Goal: Task Accomplishment & Management: Complete application form

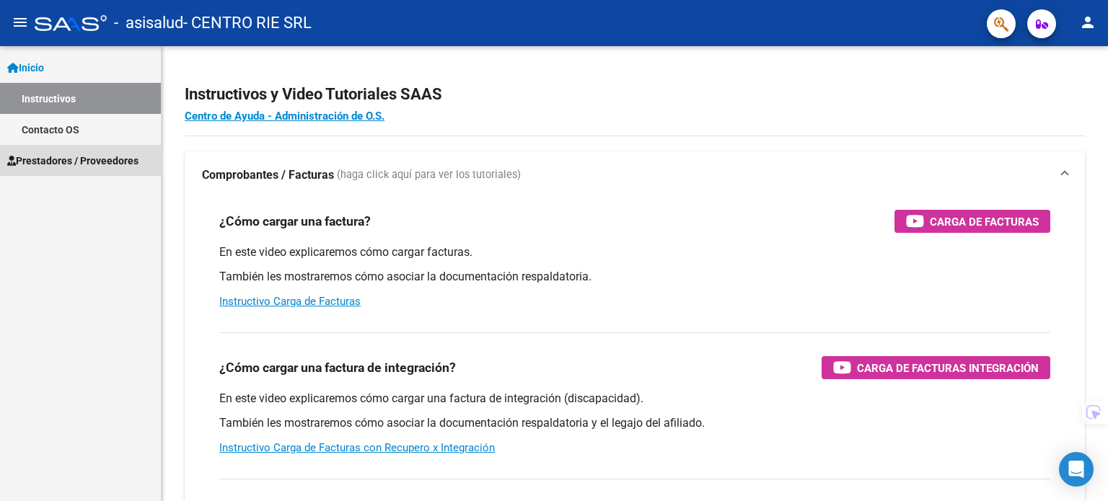
click at [76, 162] on span "Prestadores / Proveedores" at bounding box center [72, 161] width 131 height 16
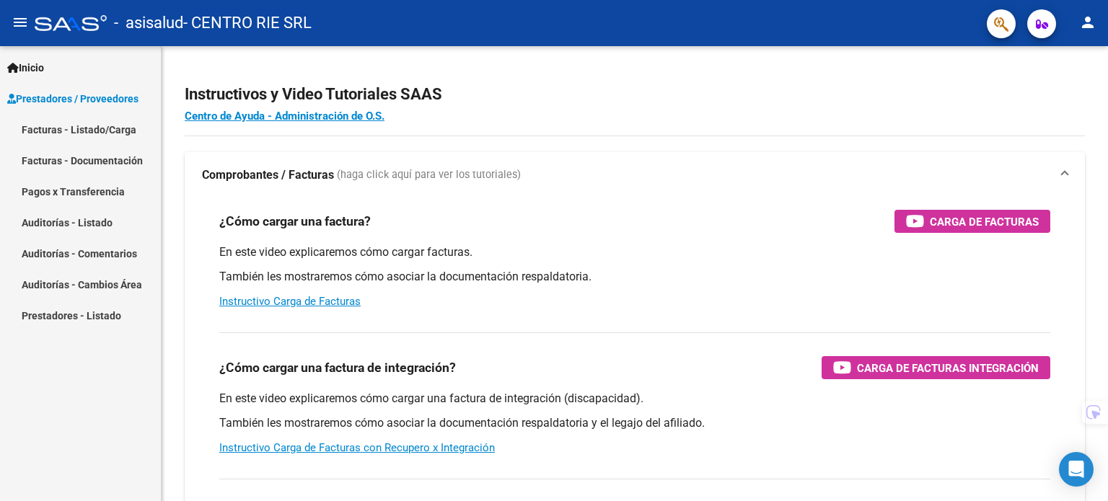
click at [112, 123] on link "Facturas - Listado/Carga" at bounding box center [80, 129] width 161 height 31
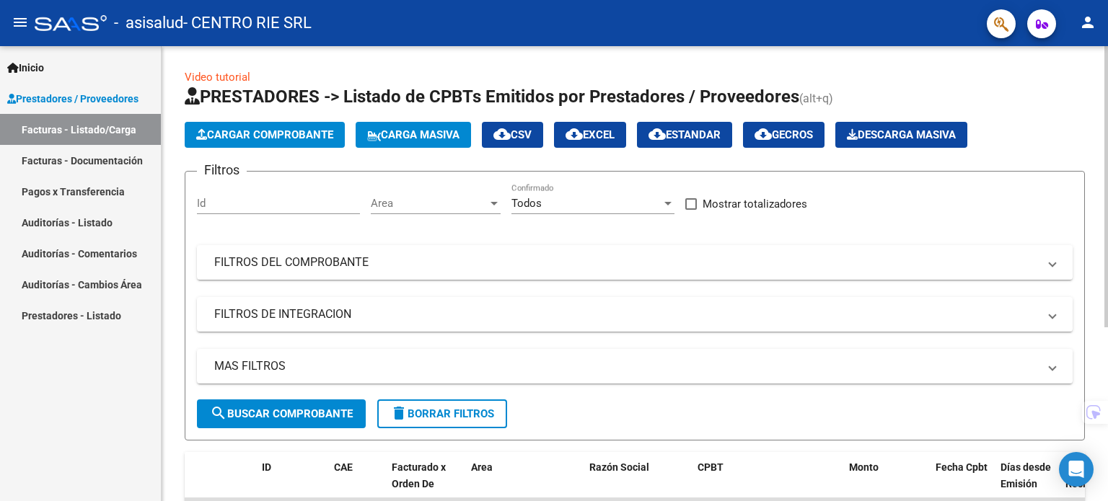
click at [247, 144] on button "Cargar Comprobante" at bounding box center [265, 135] width 160 height 26
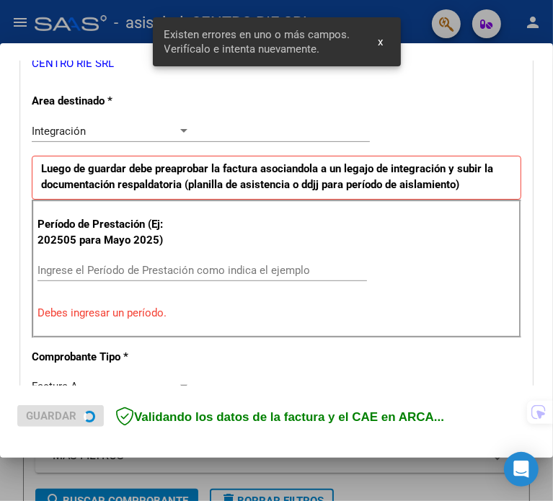
scroll to position [311, 0]
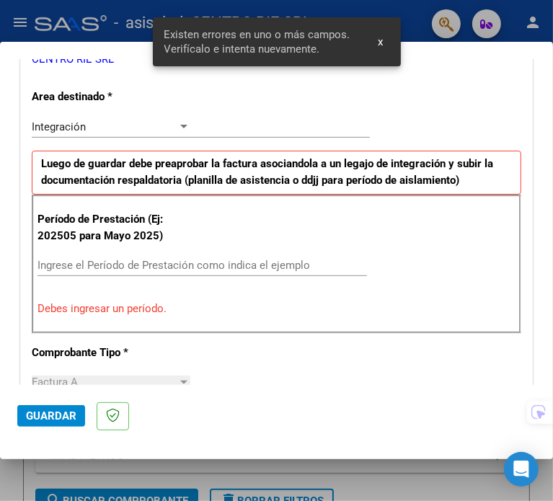
click at [187, 250] on div "Período de Prestación (Ej: 202505 para [DATE]) Ingrese el Período de Prestación…" at bounding box center [277, 264] width 490 height 139
click at [179, 262] on input "Ingrese el Período de Prestación como indica el ejemplo" at bounding box center [115, 265] width 155 height 13
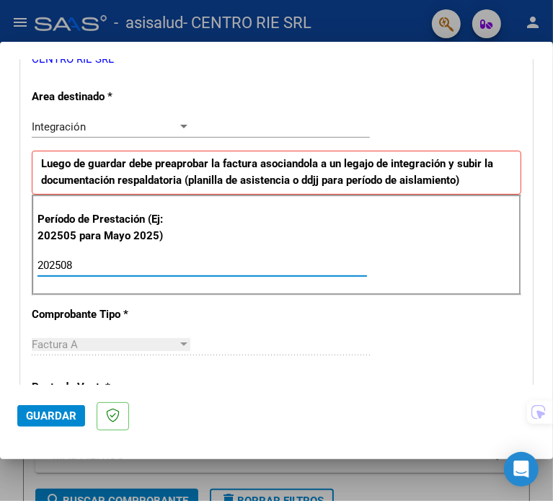
type input "202508"
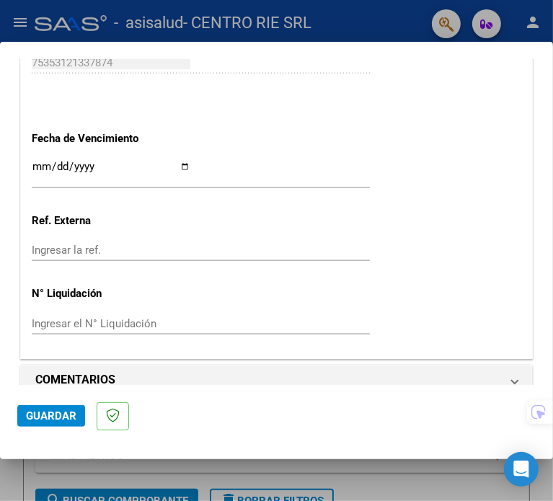
scroll to position [986, 0]
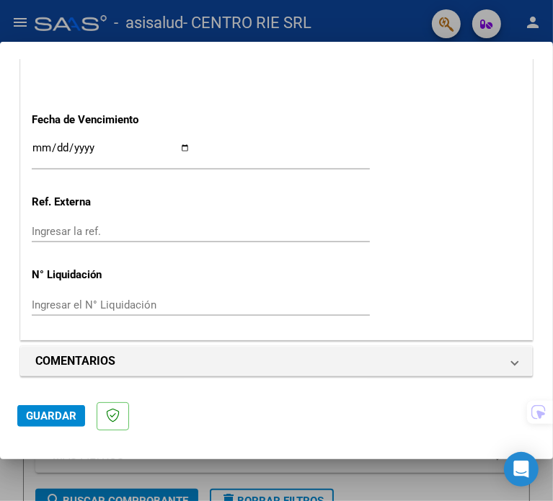
click at [46, 419] on span "Guardar" at bounding box center [51, 416] width 51 height 13
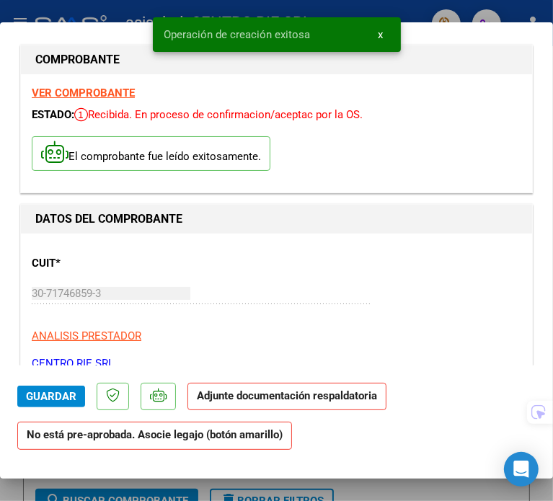
drag, startPoint x: 307, startPoint y: 285, endPoint x: 436, endPoint y: 315, distance: 132.5
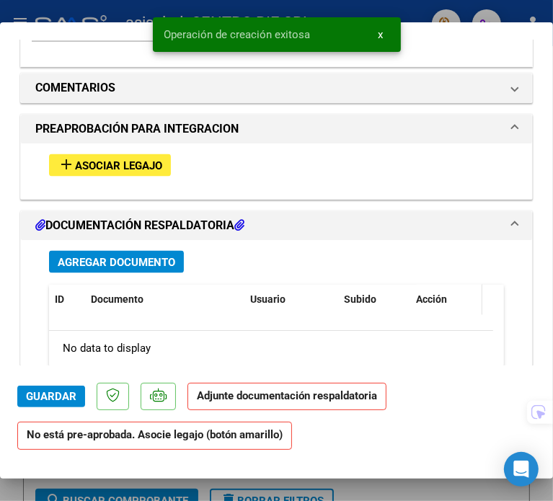
drag, startPoint x: 426, startPoint y: 406, endPoint x: 439, endPoint y: 294, distance: 112.6
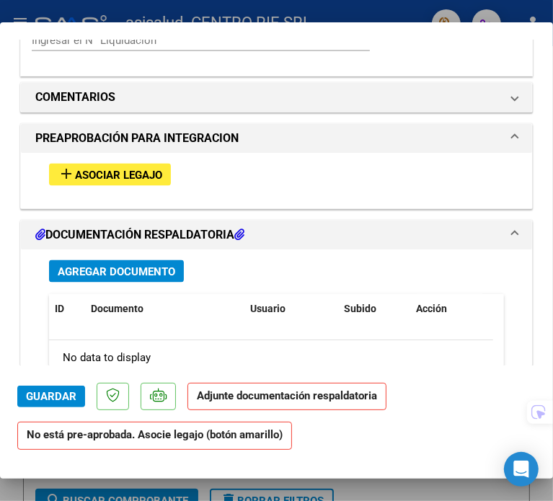
click at [164, 170] on button "add Asociar Legajo" at bounding box center [110, 175] width 122 height 22
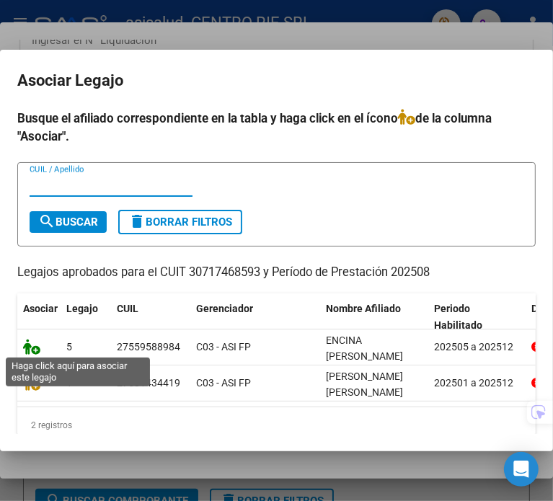
click at [29, 346] on icon at bounding box center [31, 347] width 17 height 16
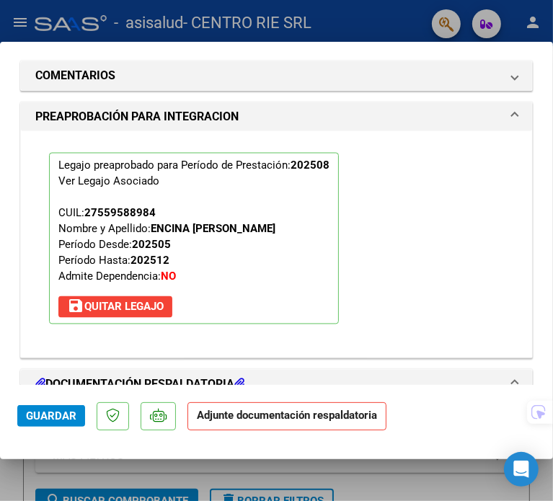
scroll to position [1541, 0]
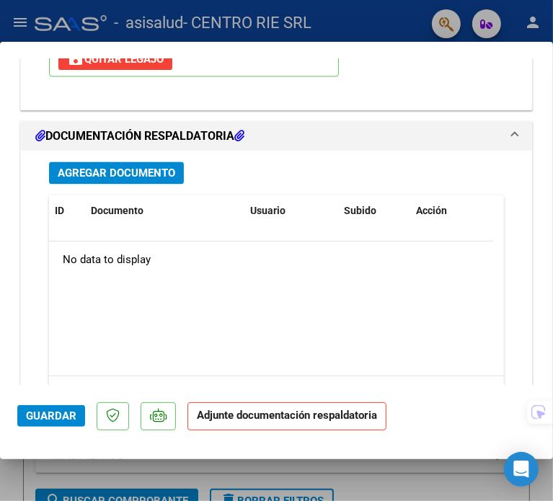
click at [152, 168] on span "Agregar Documento" at bounding box center [117, 173] width 118 height 13
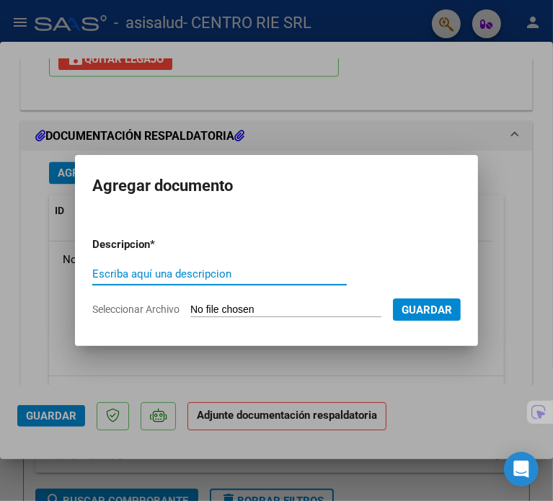
click at [185, 276] on input "Escriba aquí una descripcion" at bounding box center [219, 274] width 255 height 13
type input "Planilla de Asistencia"
click at [193, 302] on form "Descripcion * Planilla de Asistencia Escriba aquí una descripcion Seleccionar A…" at bounding box center [276, 277] width 369 height 103
click at [216, 317] on input "Seleccionar Archivo" at bounding box center [285, 311] width 191 height 14
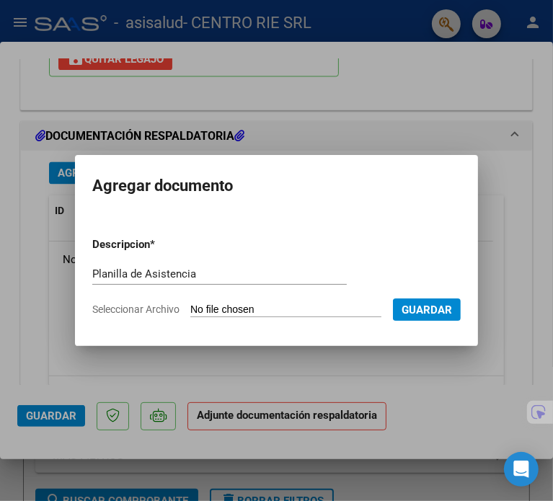
type input "C:\fakepath\2065 - Encina [PERSON_NAME].pdf"
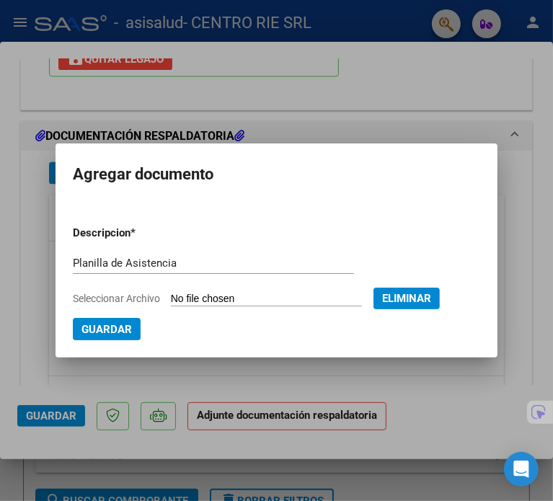
click at [113, 337] on button "Guardar" at bounding box center [107, 329] width 68 height 22
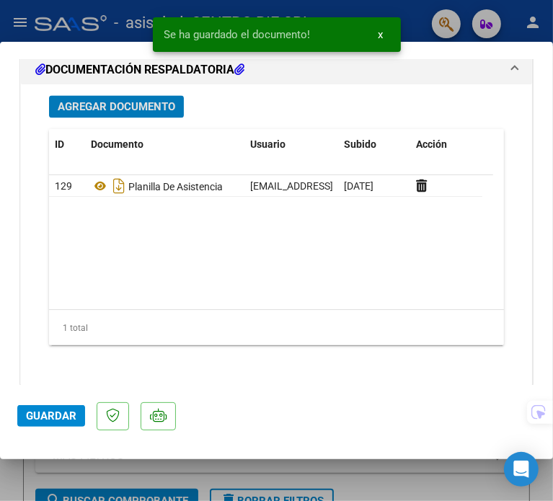
scroll to position [1613, 0]
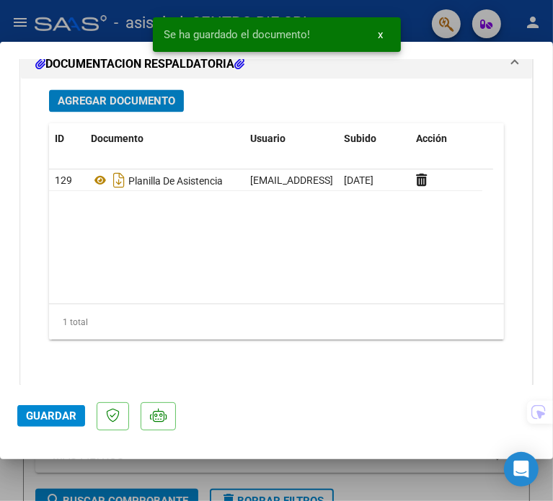
click at [45, 412] on span "Guardar" at bounding box center [51, 416] width 51 height 13
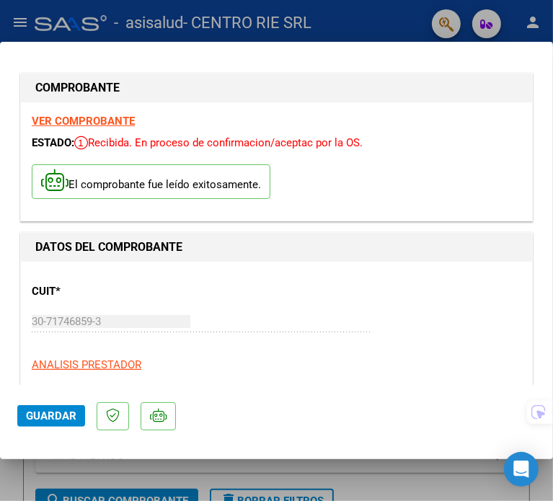
scroll to position [0, 0]
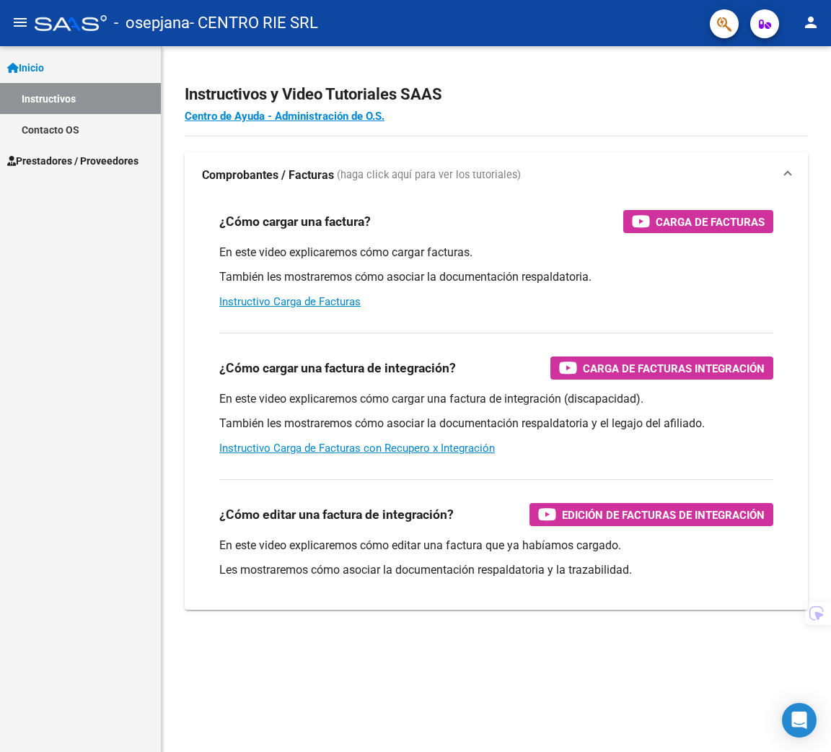
click at [47, 143] on link "Contacto OS" at bounding box center [80, 129] width 161 height 31
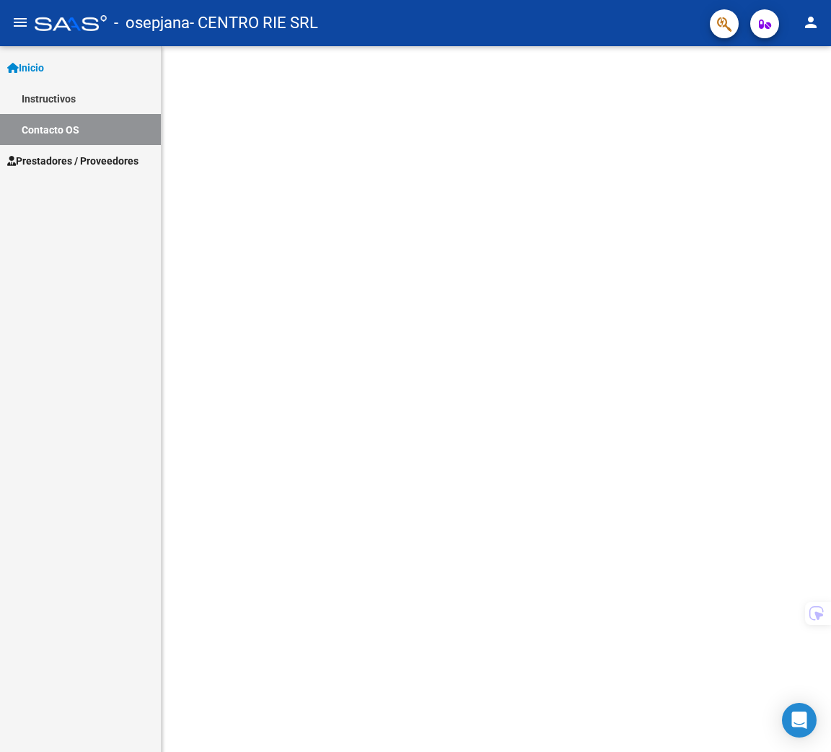
click at [63, 154] on span "Prestadores / Proveedores" at bounding box center [72, 161] width 131 height 16
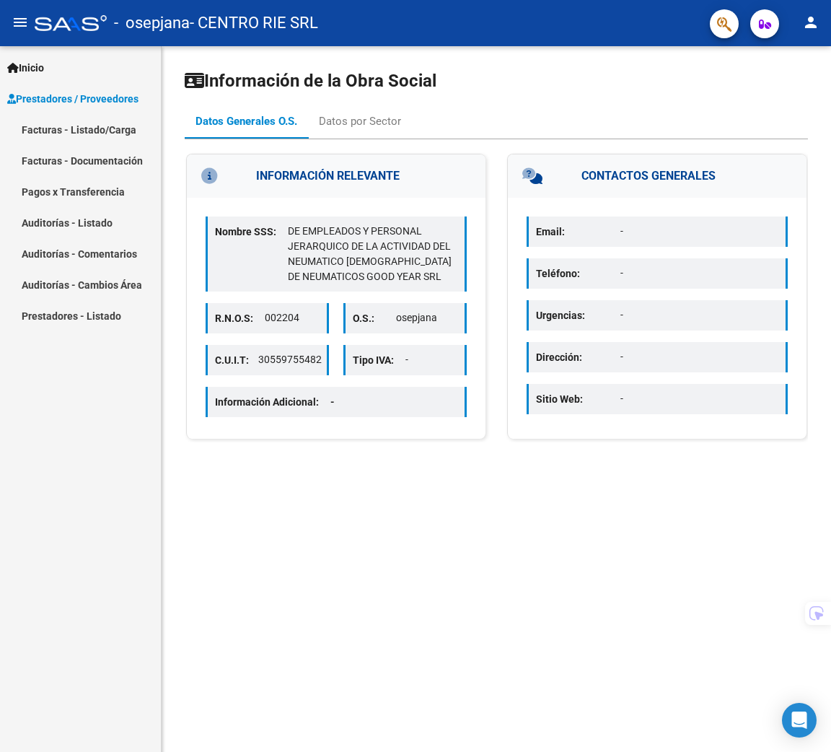
click at [69, 138] on link "Facturas - Listado/Carga" at bounding box center [80, 129] width 161 height 31
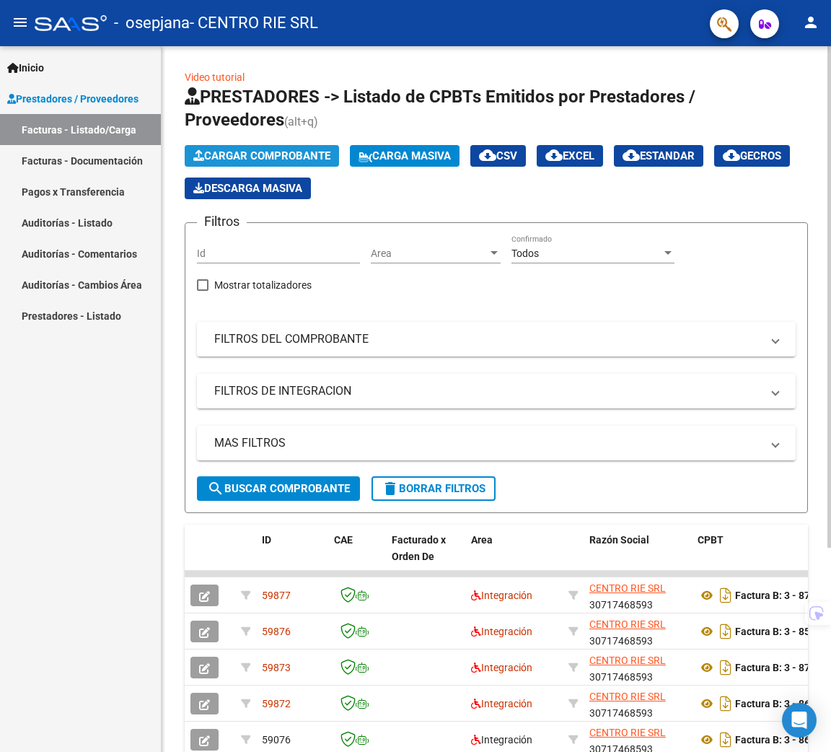
click at [232, 162] on button "Cargar Comprobante" at bounding box center [262, 156] width 154 height 22
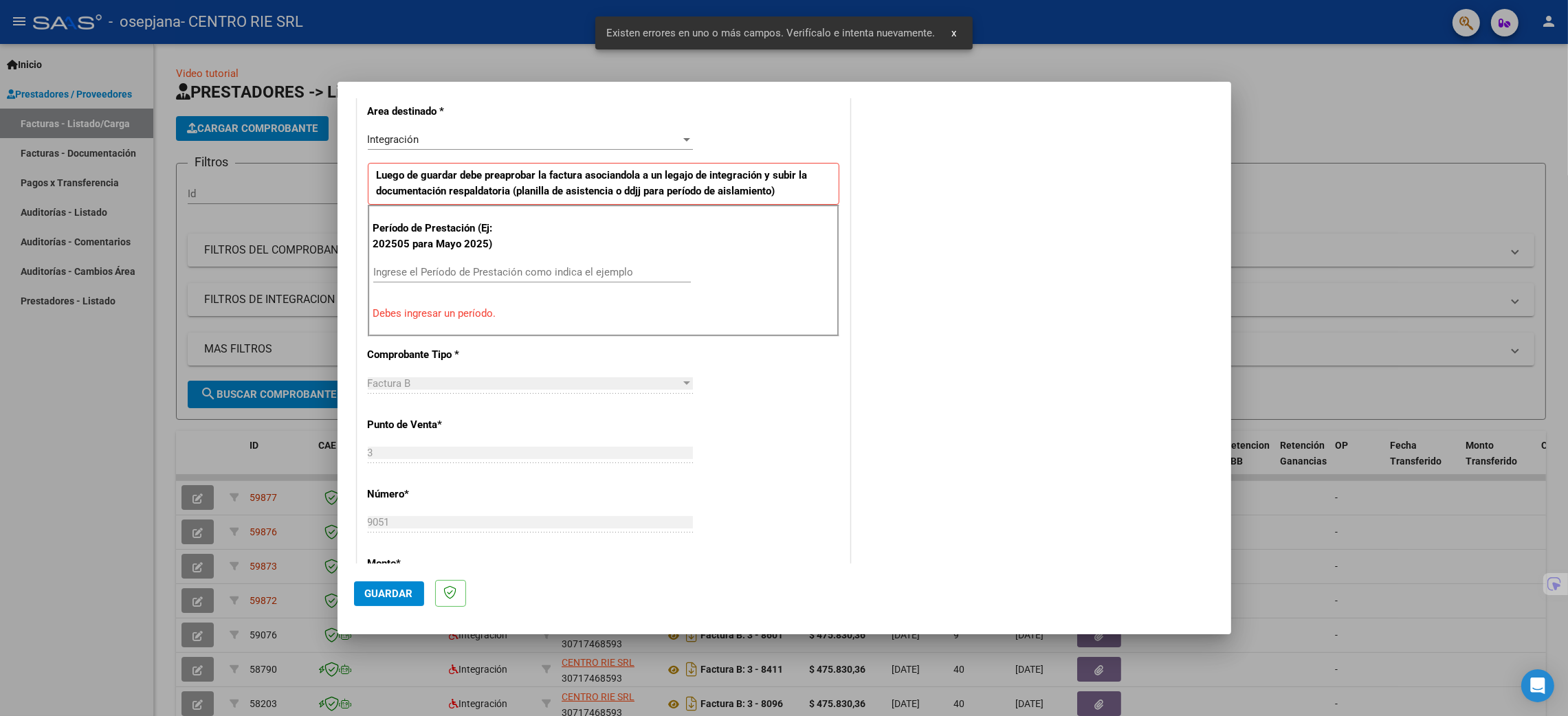
scroll to position [324, 0]
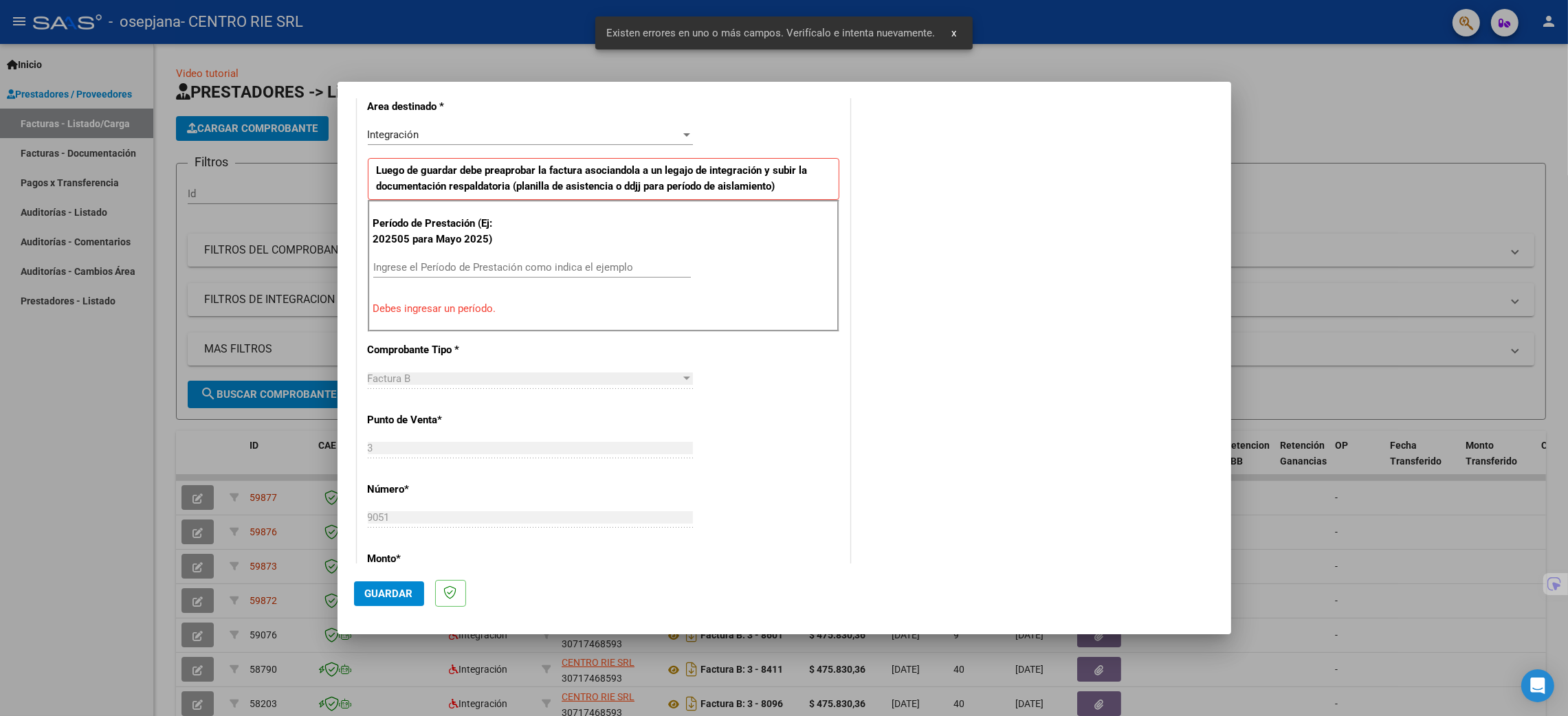
click at [502, 275] on div "Ingrese el Período de Prestación como indica el ejemplo" at bounding box center [532, 268] width 317 height 21
click at [493, 269] on input "Ingrese el Período de Prestación como indica el ejemplo" at bounding box center [532, 267] width 317 height 12
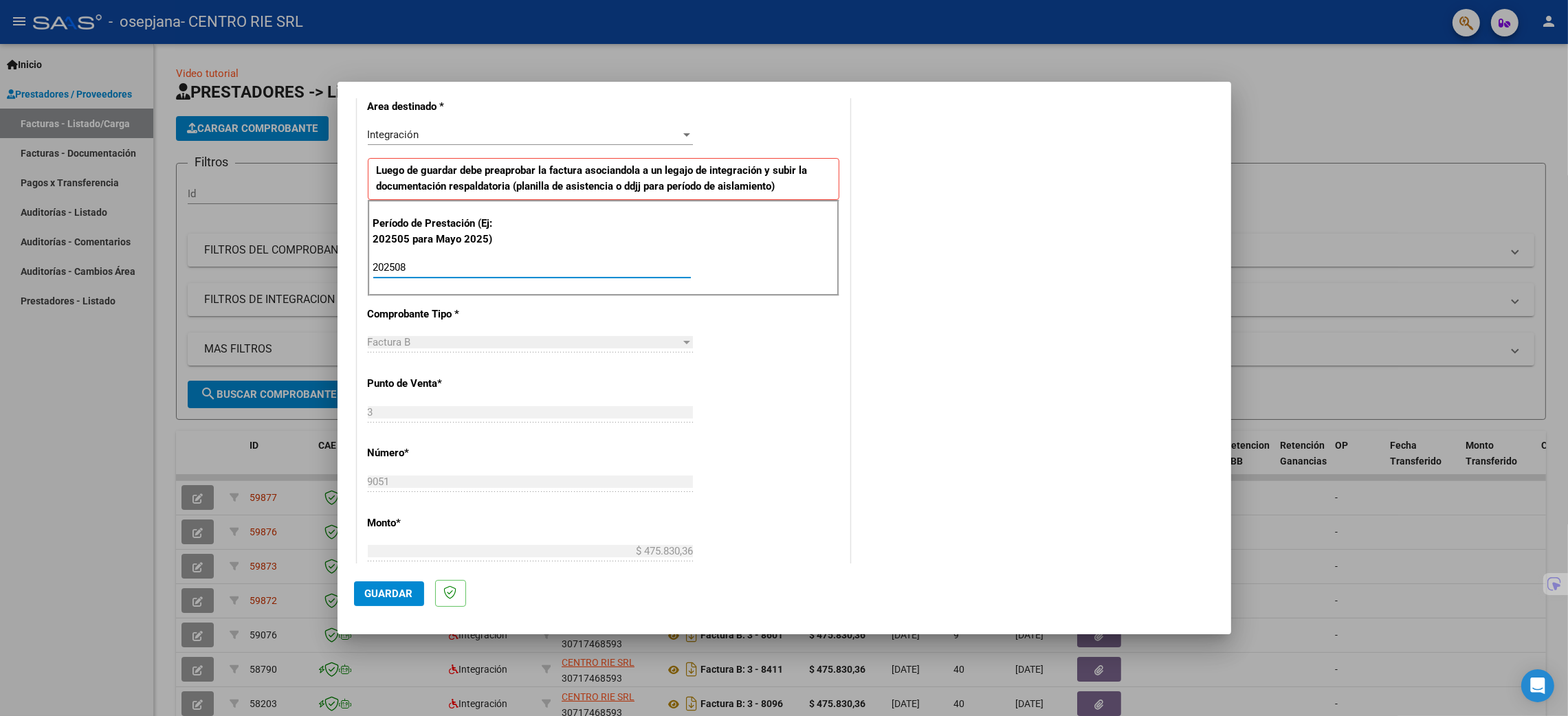
type input "202508"
click at [381, 588] on span "Guardar" at bounding box center [389, 593] width 49 height 12
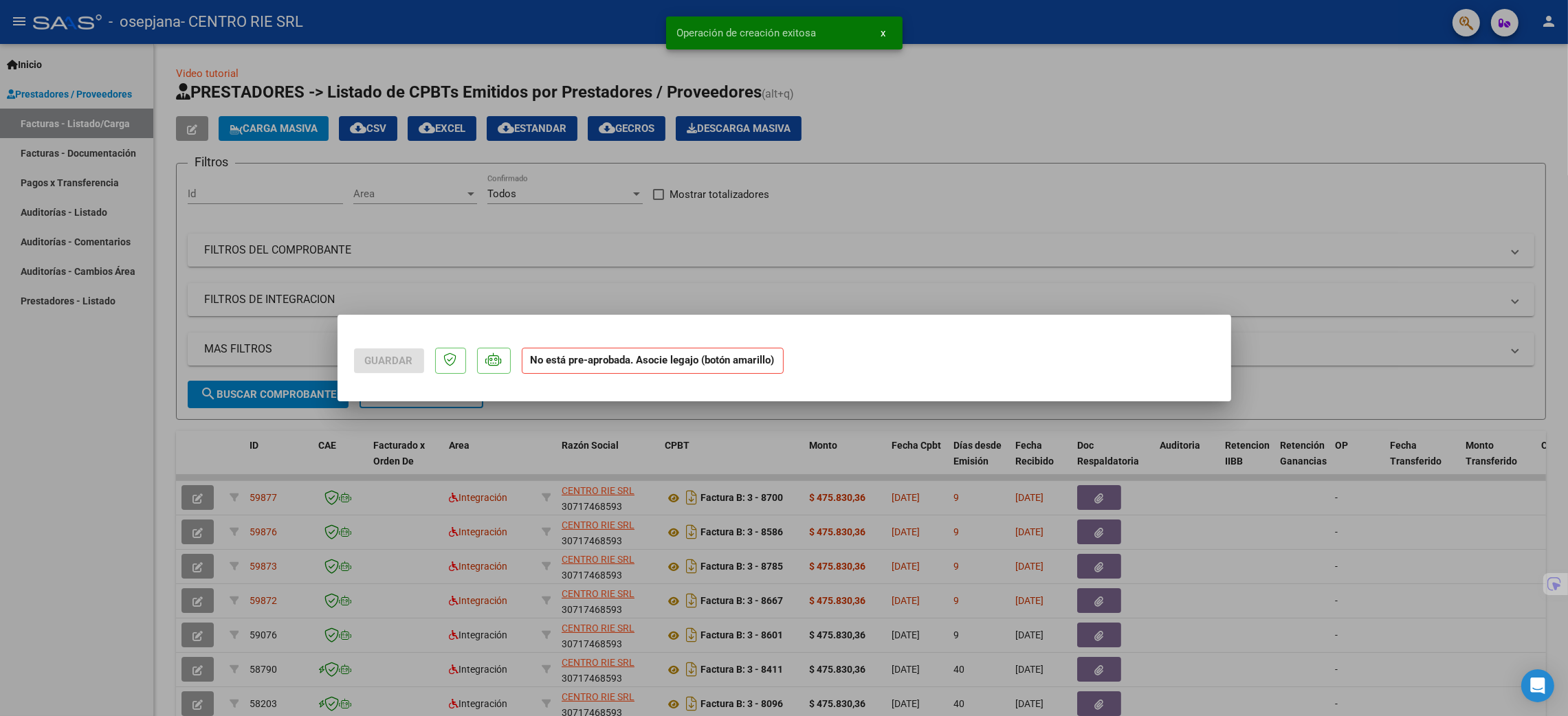
scroll to position [0, 0]
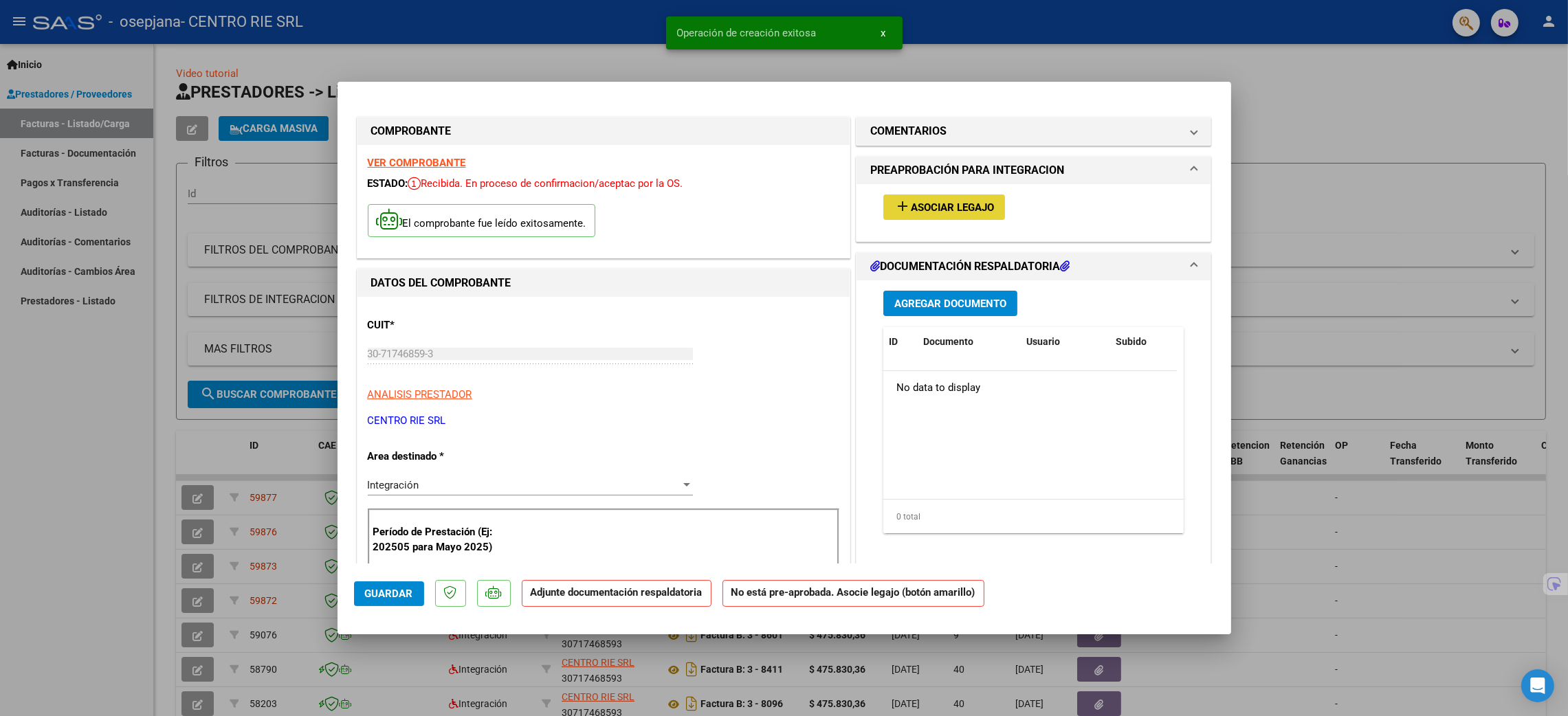
click at [791, 196] on button "add Asociar Legajo" at bounding box center [944, 207] width 122 height 26
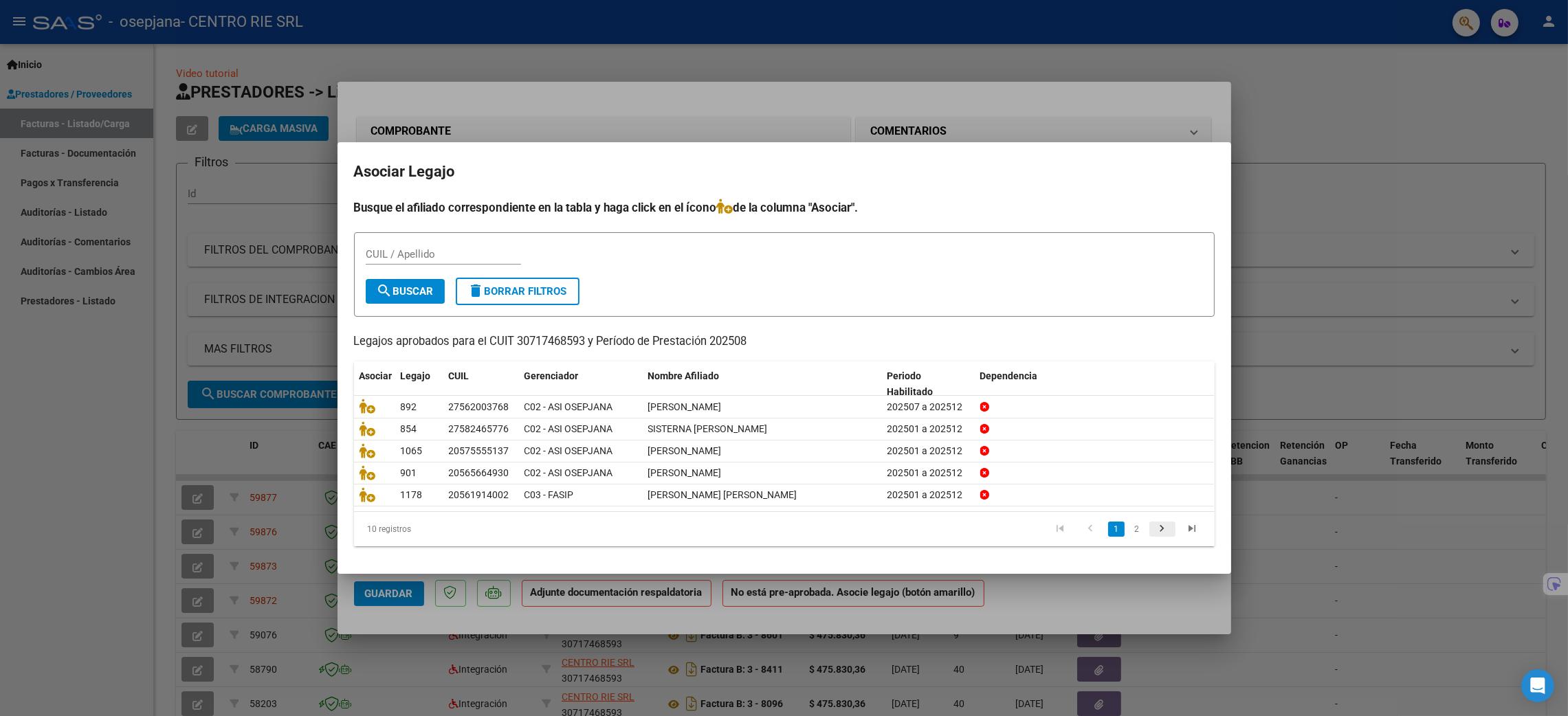
click at [791, 527] on icon "go to next page" at bounding box center [1162, 529] width 18 height 16
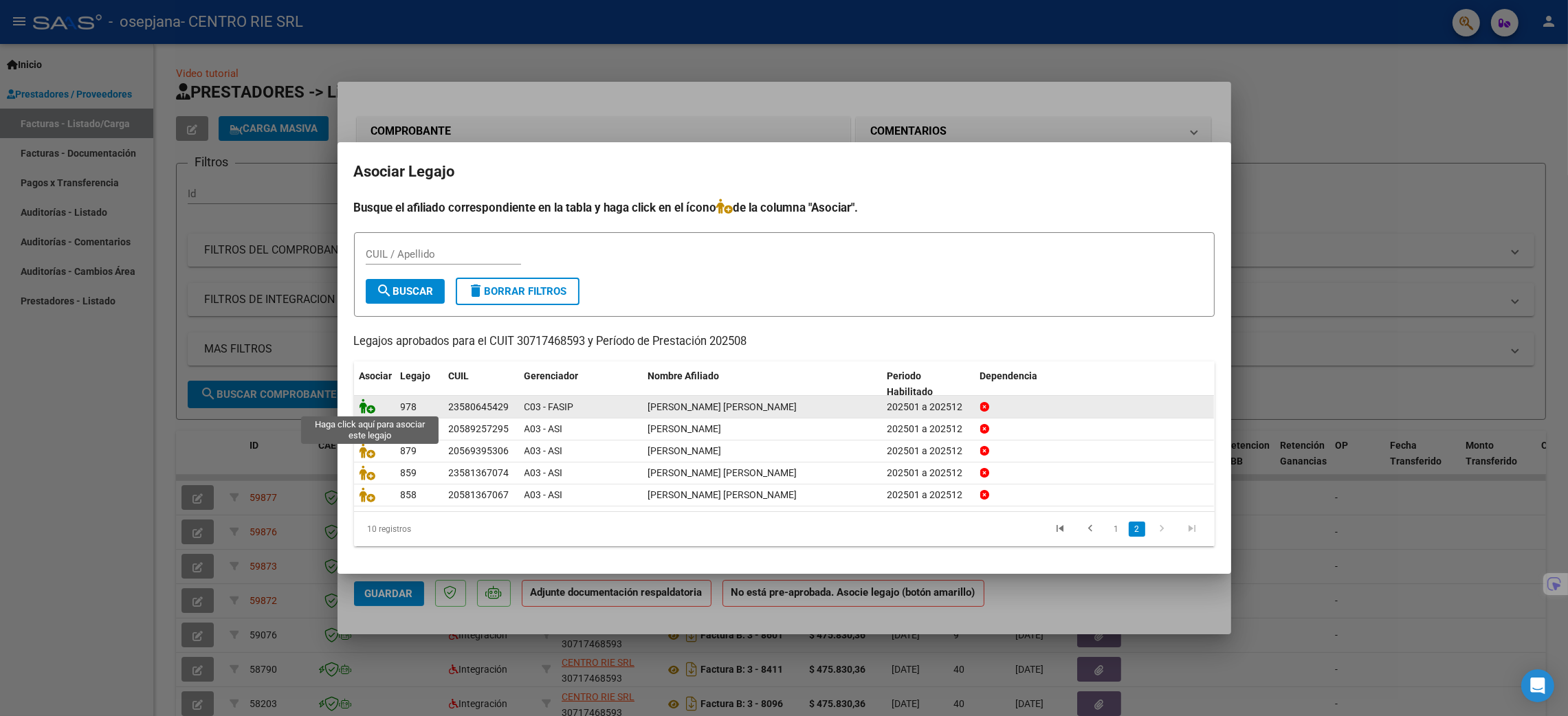
click at [359, 403] on icon at bounding box center [367, 406] width 16 height 15
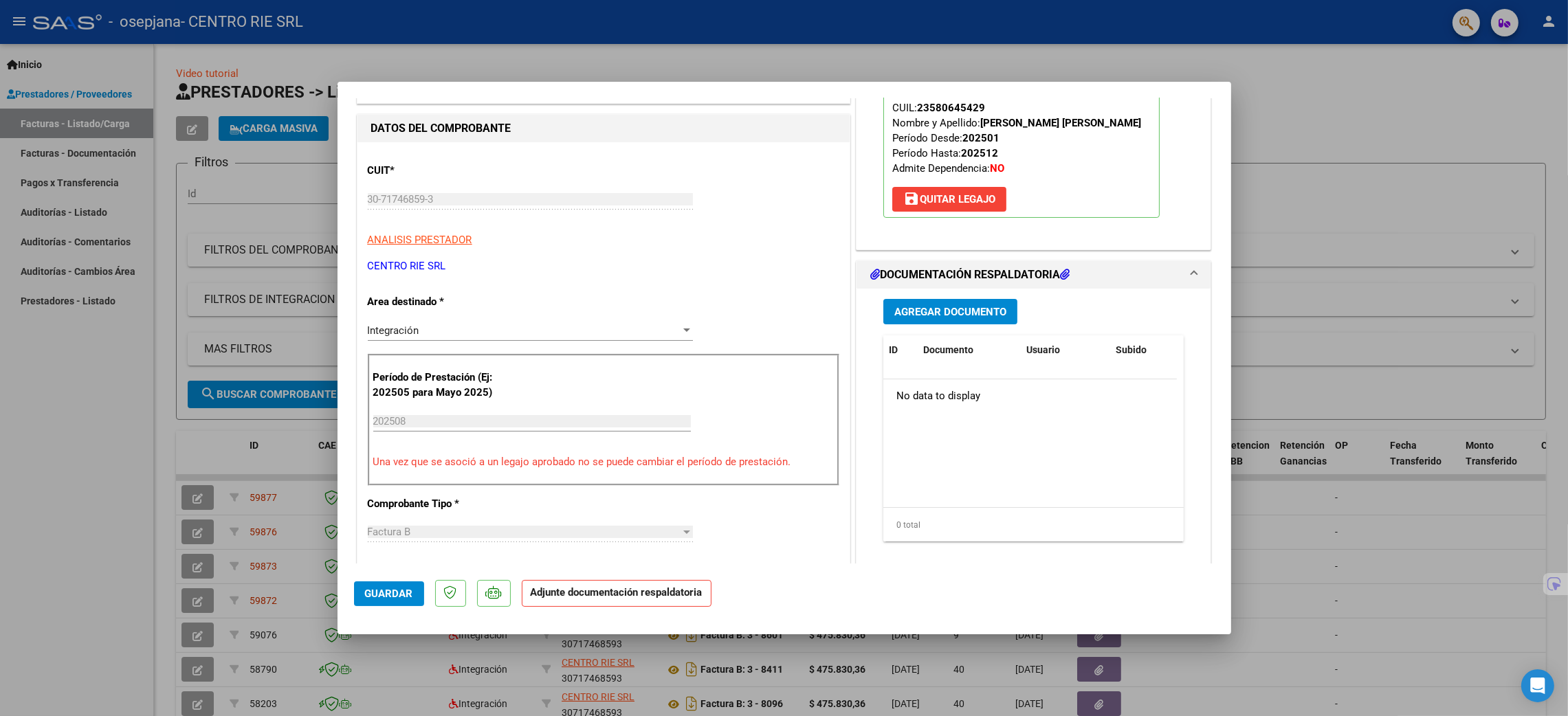
scroll to position [206, 0]
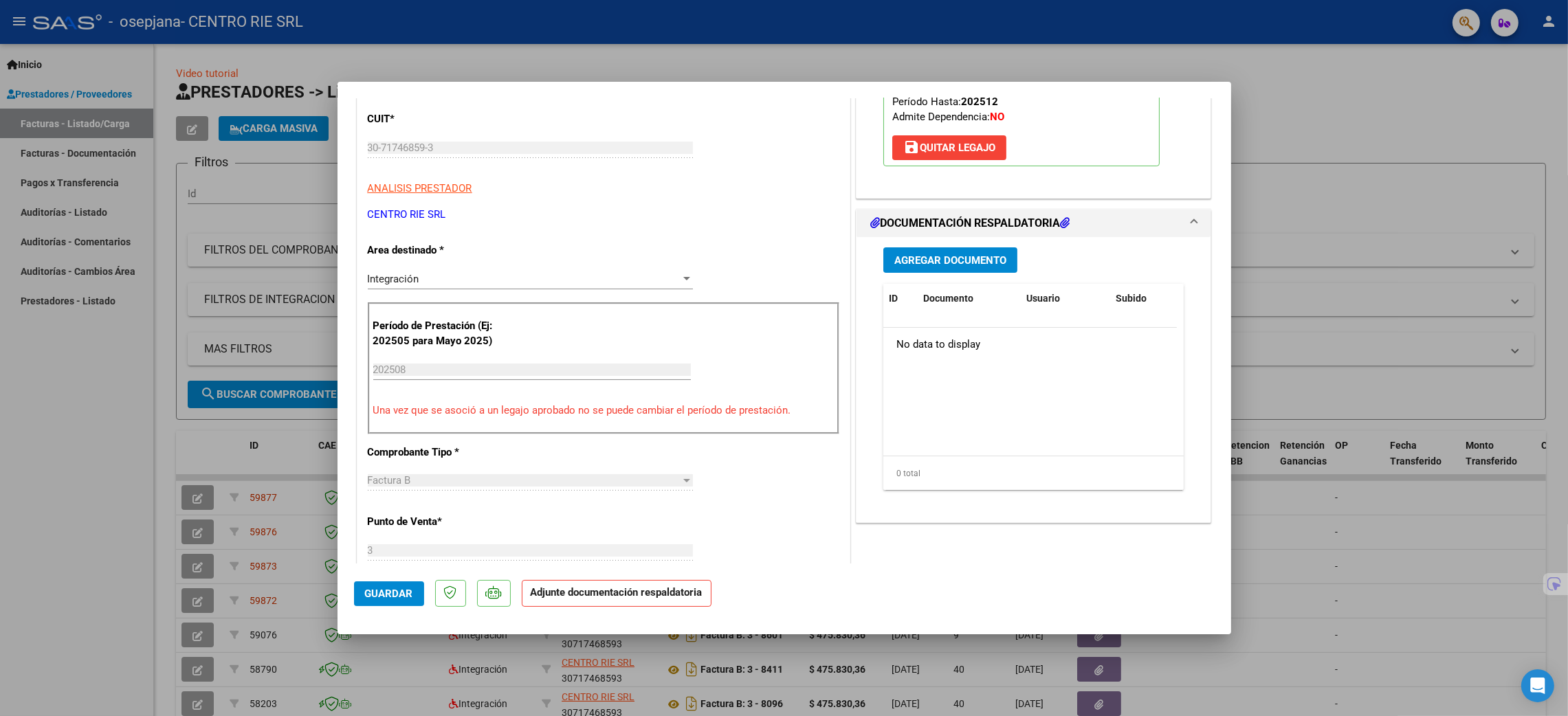
drag, startPoint x: 995, startPoint y: 294, endPoint x: 995, endPoint y: 275, distance: 19.0
click at [791, 280] on div "Agregar Documento ID Documento Usuario Subido Acción No data to display 0 total…" at bounding box center [1034, 374] width 322 height 274
click at [791, 267] on span "Agregar Documento" at bounding box center [951, 260] width 112 height 12
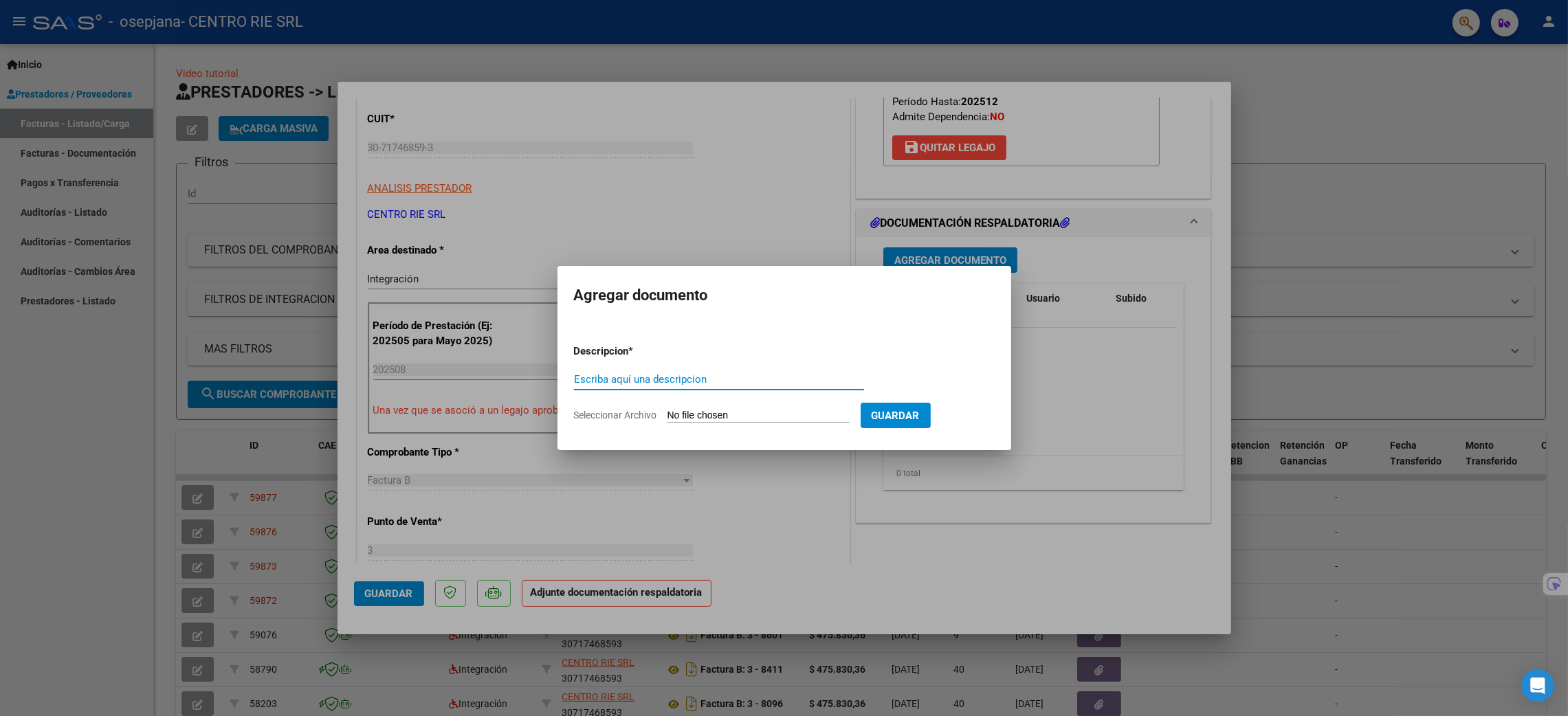
click at [672, 371] on div "Escriba aquí una descripcion" at bounding box center [718, 379] width 290 height 21
type input "Planilla de Asistencias"
click at [710, 422] on input "Seleccionar Archivo" at bounding box center [758, 416] width 182 height 13
type input "C:\fakepath\1844 - Aragon Montes Leon Byron Esteban.pdf"
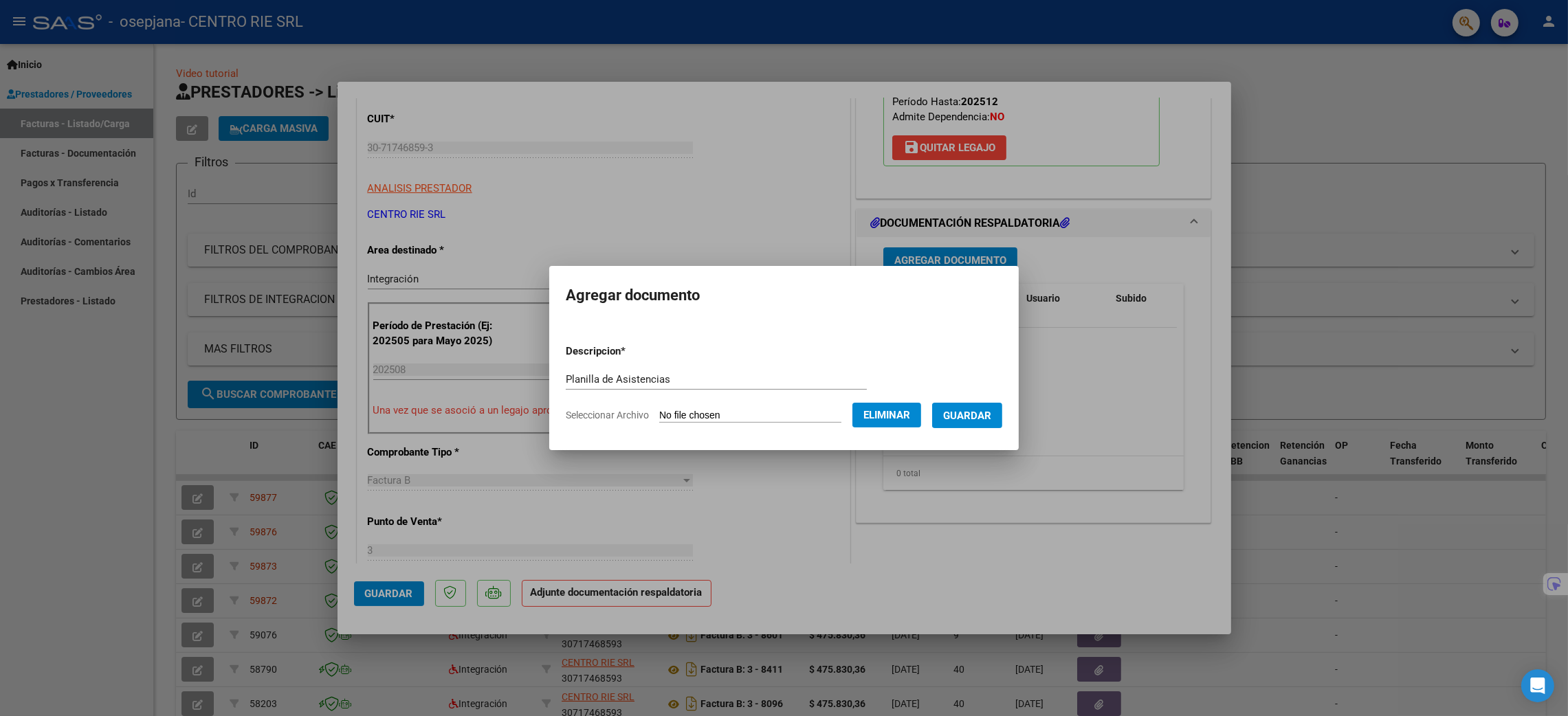
click at [791, 418] on span "Guardar" at bounding box center [967, 415] width 49 height 12
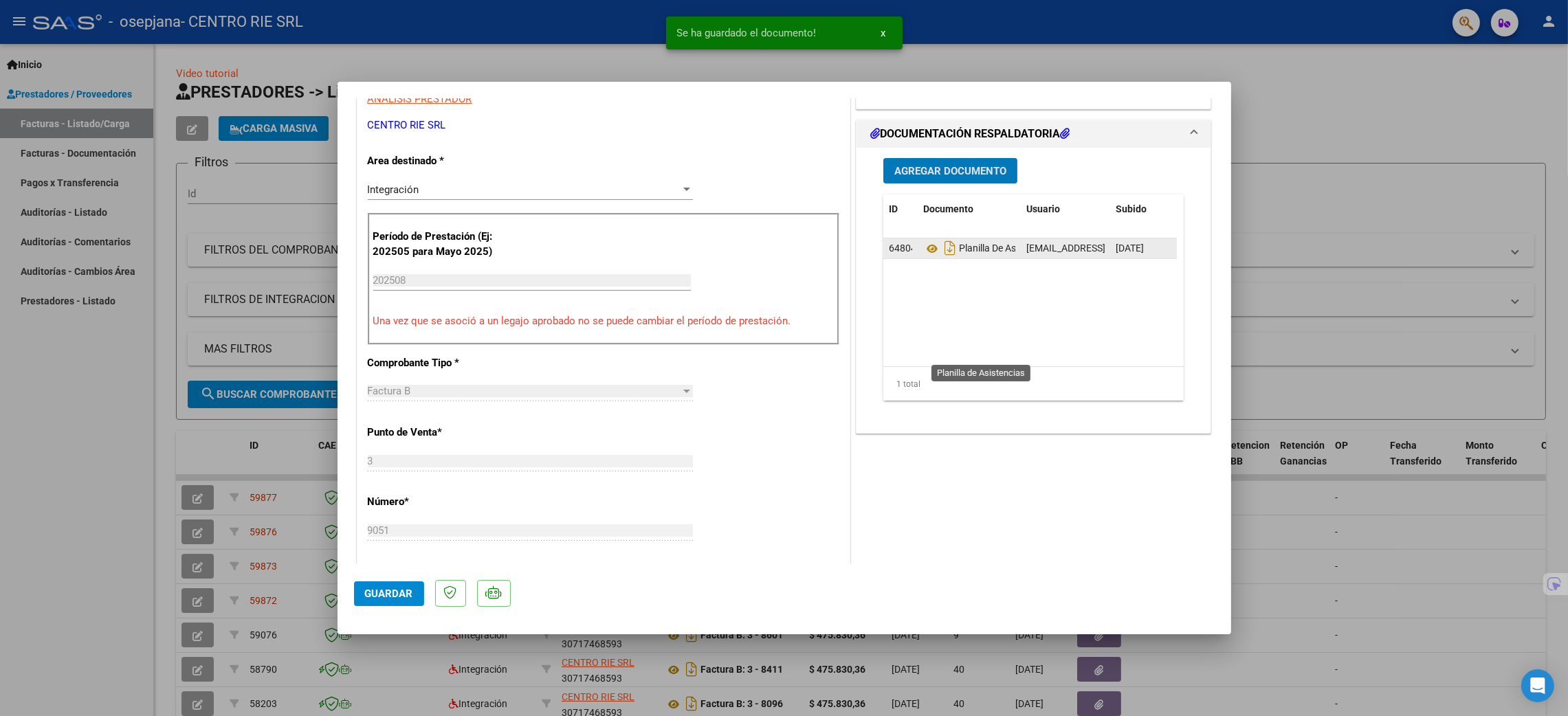
scroll to position [308, 0]
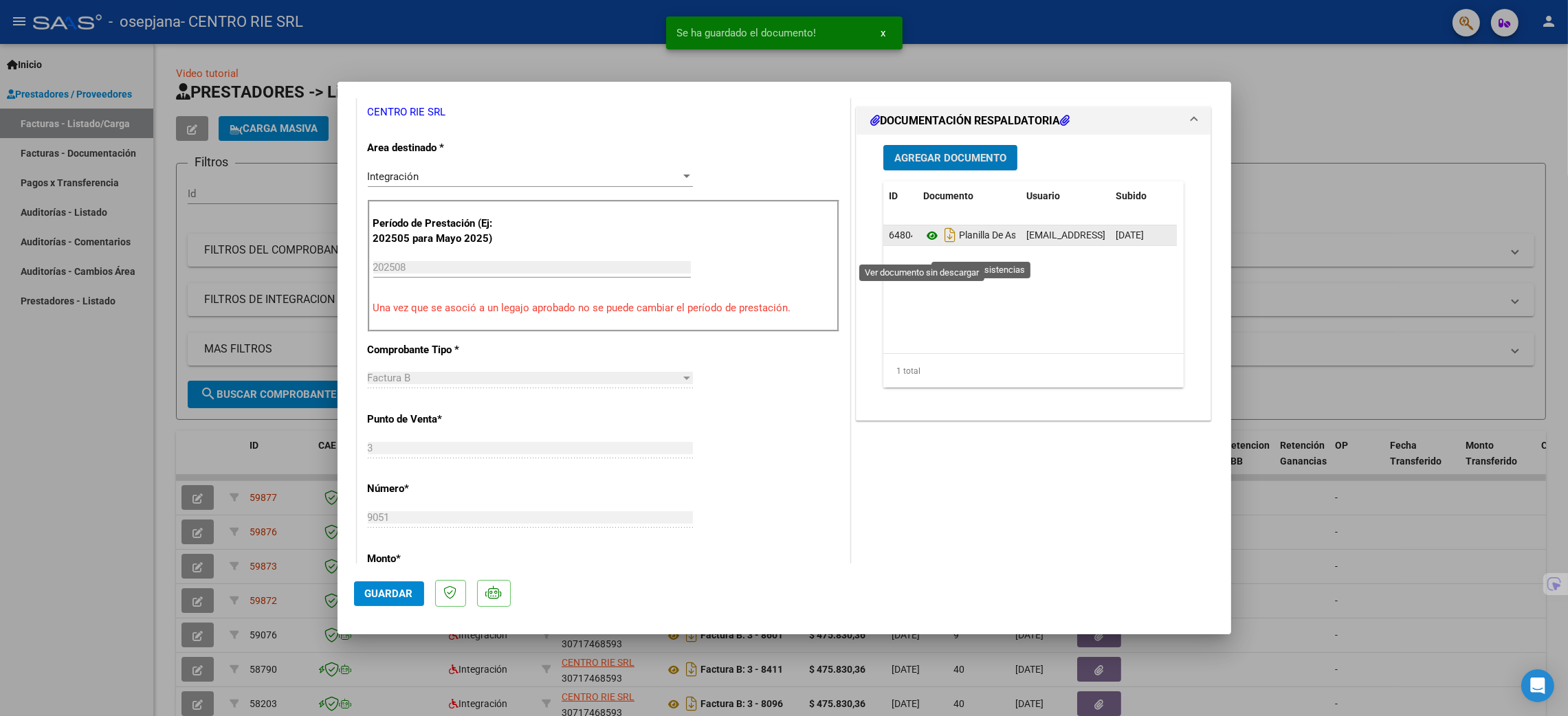
click at [791, 244] on icon at bounding box center [932, 235] width 18 height 16
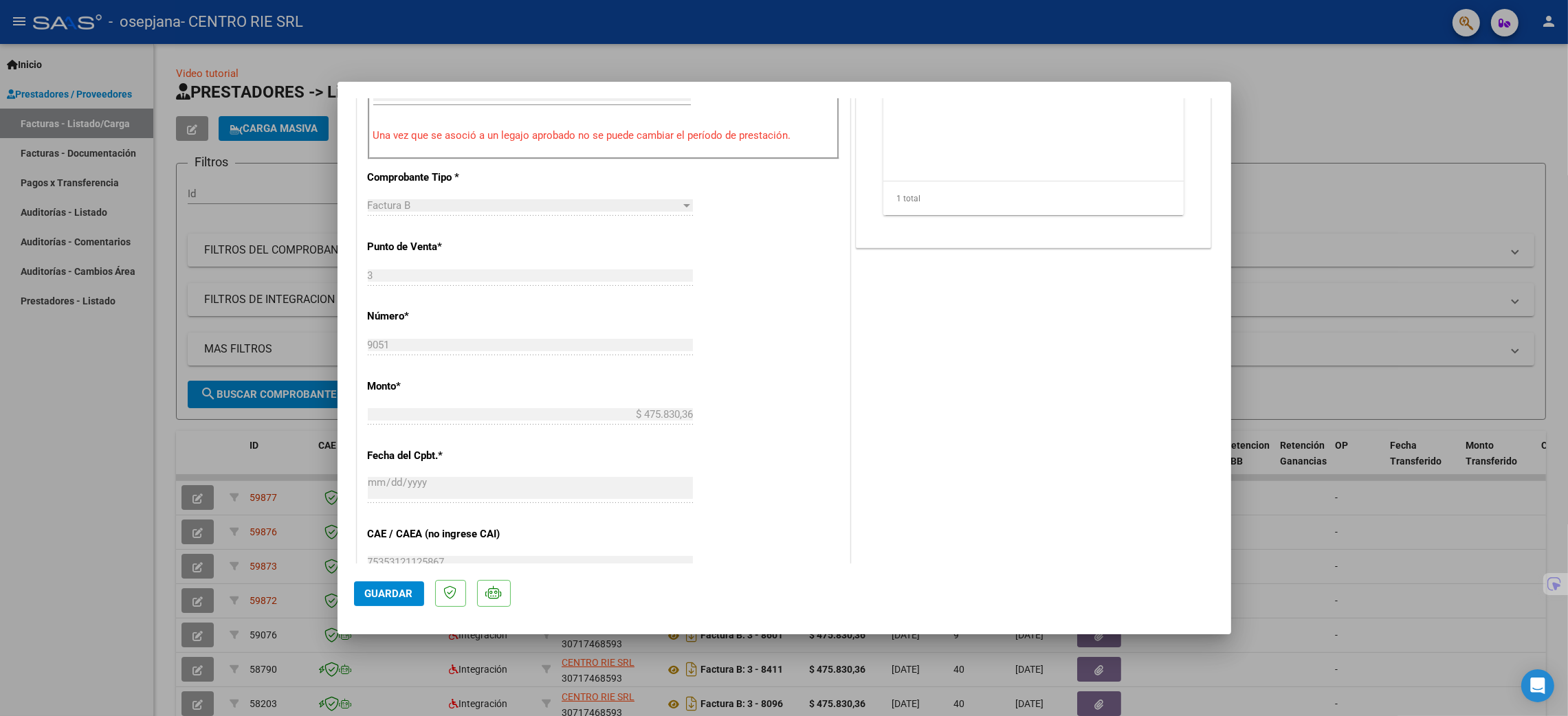
scroll to position [514, 0]
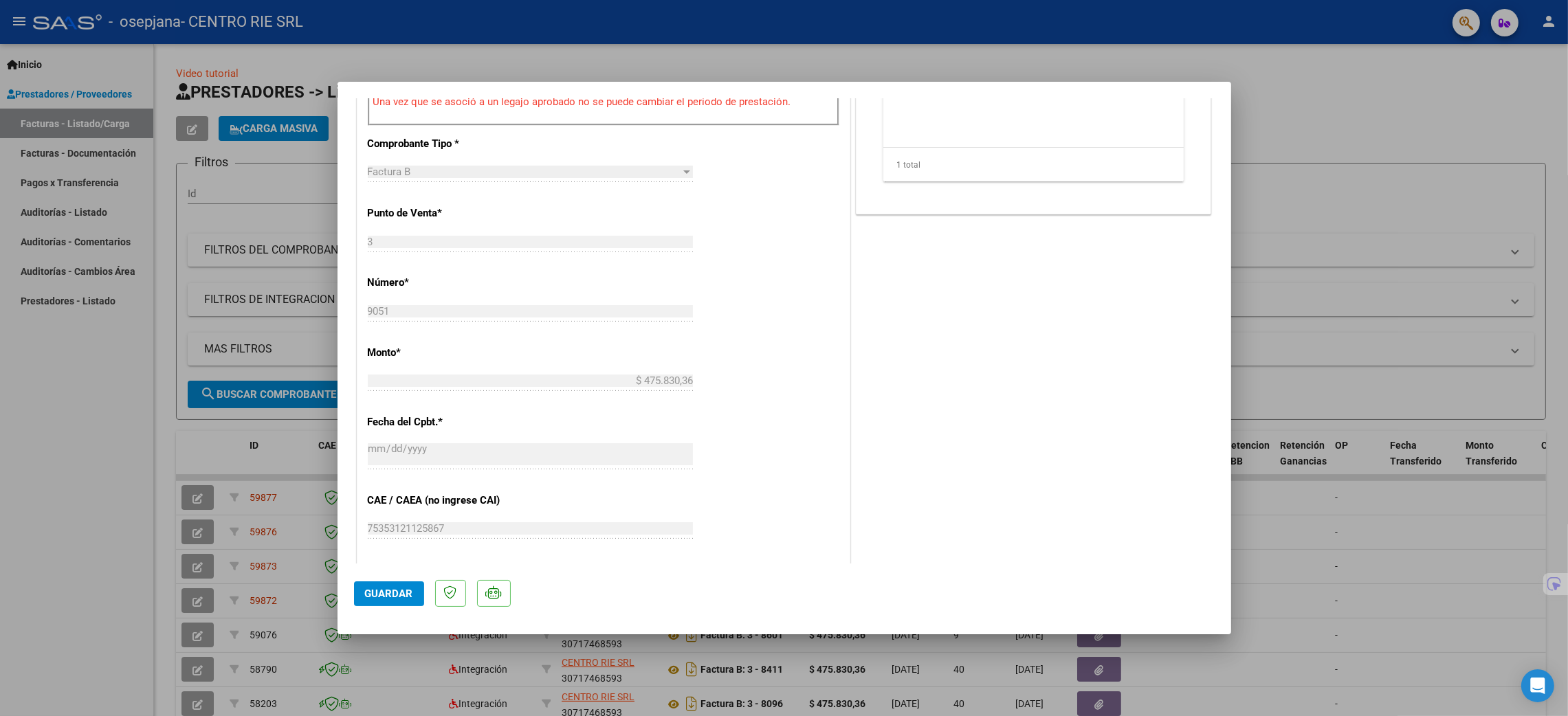
click at [358, 600] on button "Guardar" at bounding box center [390, 593] width 70 height 25
click at [143, 527] on div at bounding box center [784, 358] width 1568 height 716
type input "$ 0,00"
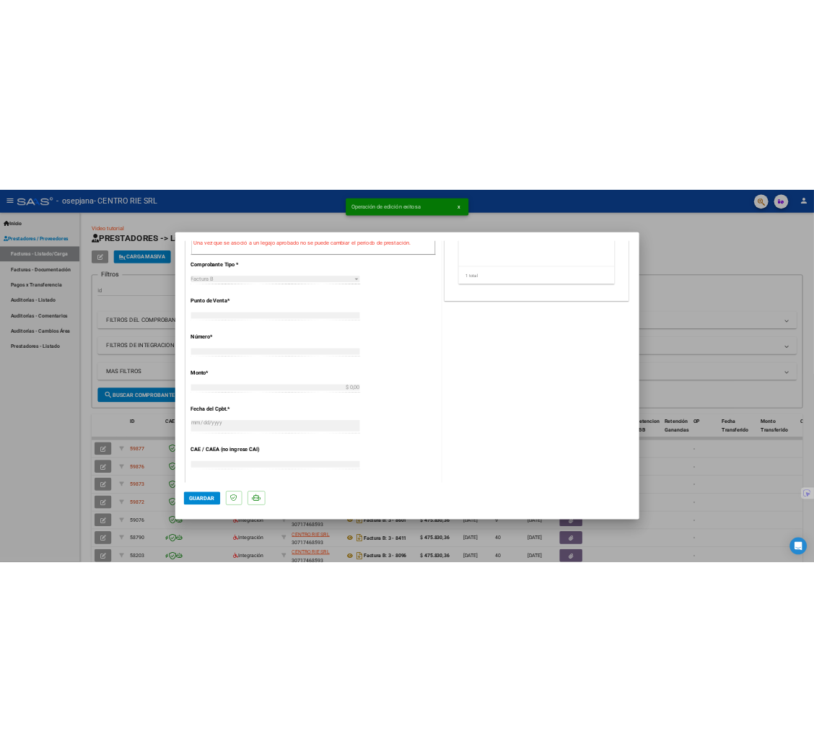
scroll to position [538, 0]
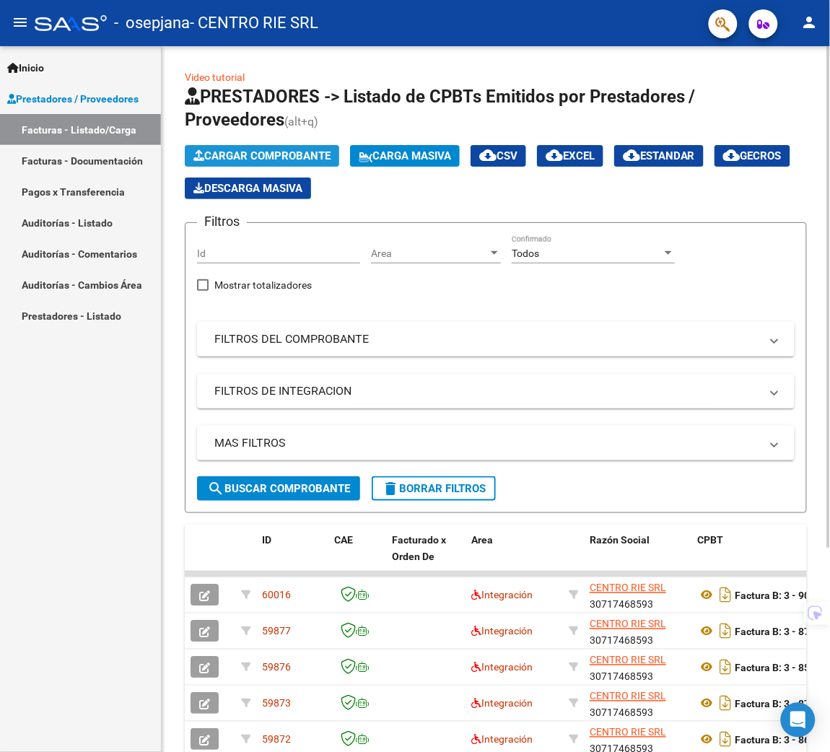
click at [204, 158] on span "Cargar Comprobante" at bounding box center [261, 155] width 137 height 13
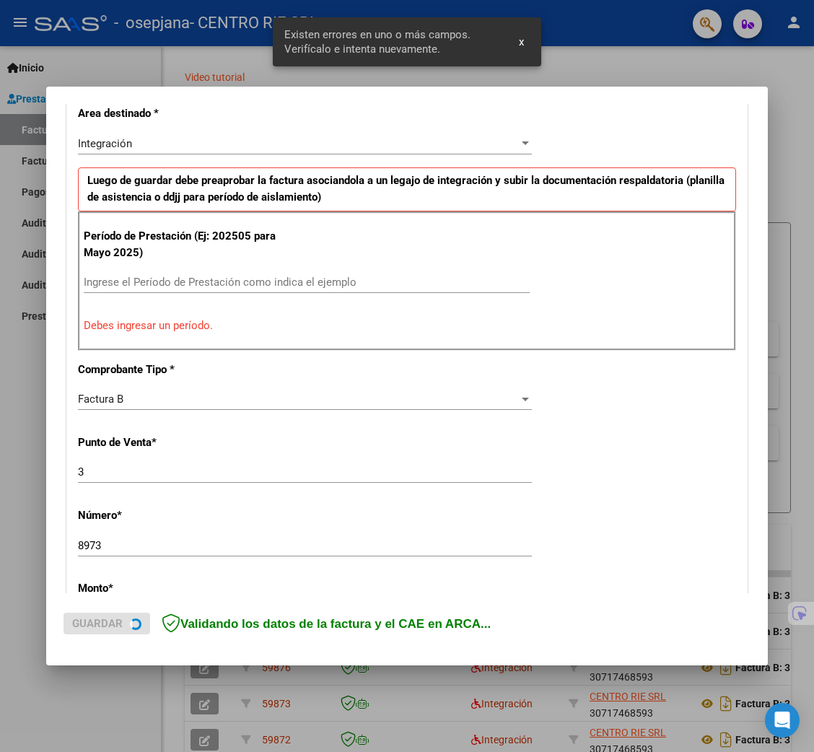
scroll to position [340, 0]
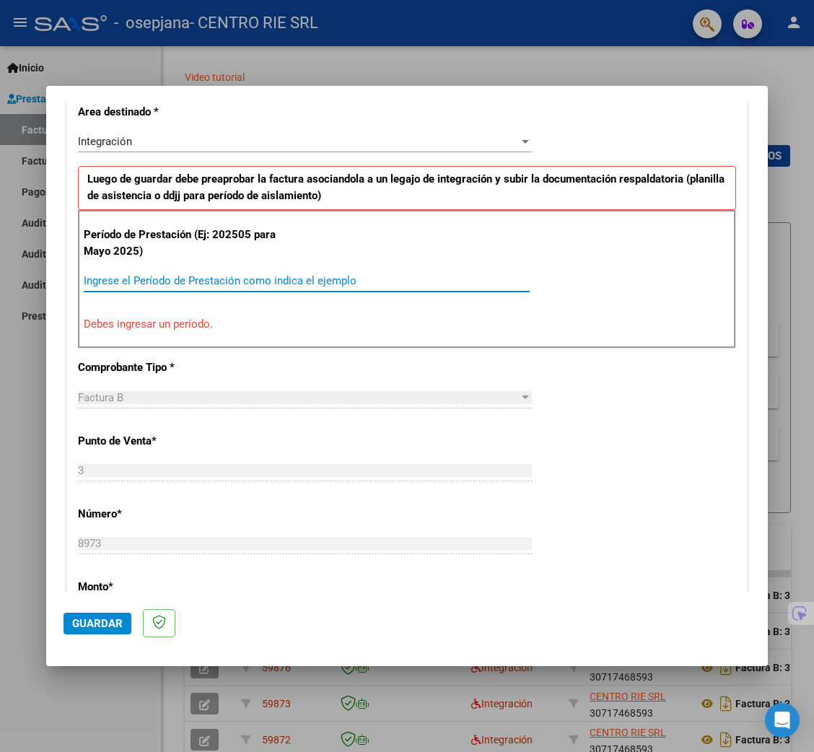
click at [162, 285] on input "Ingrese el Período de Prestación como indica el ejemplo" at bounding box center [307, 280] width 446 height 13
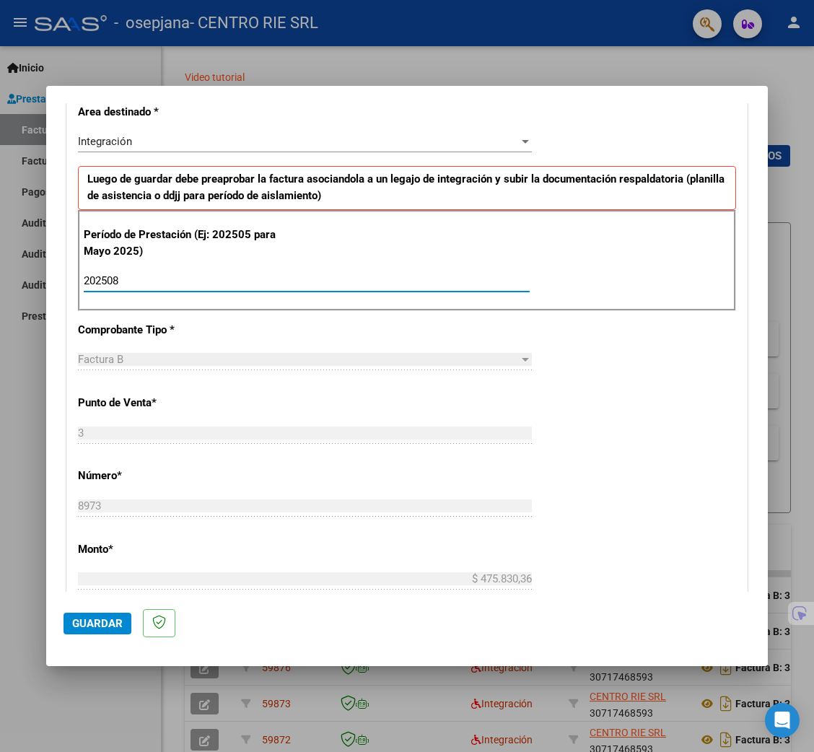
type input "202508"
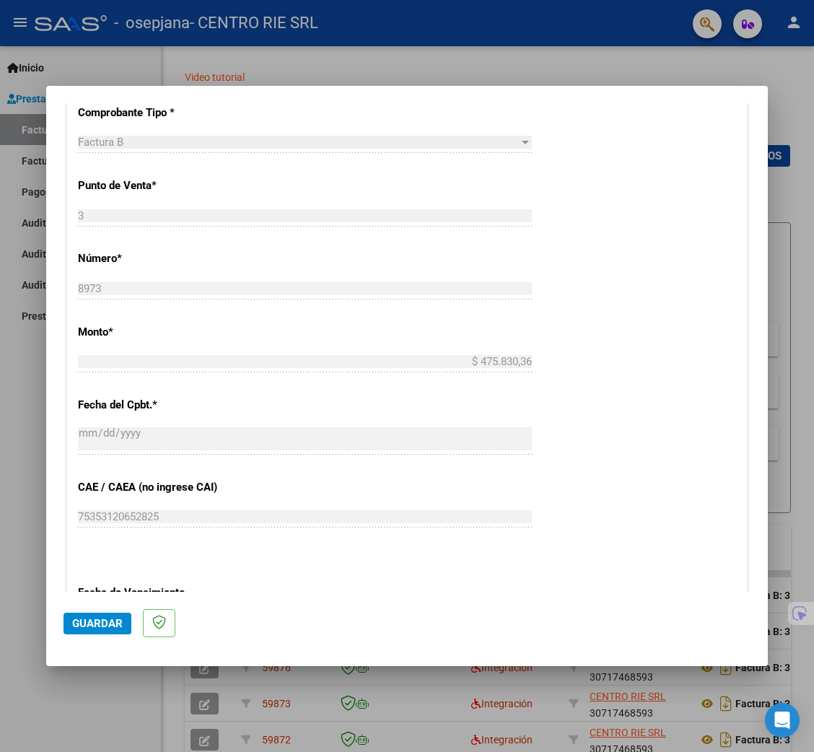
scroll to position [665, 0]
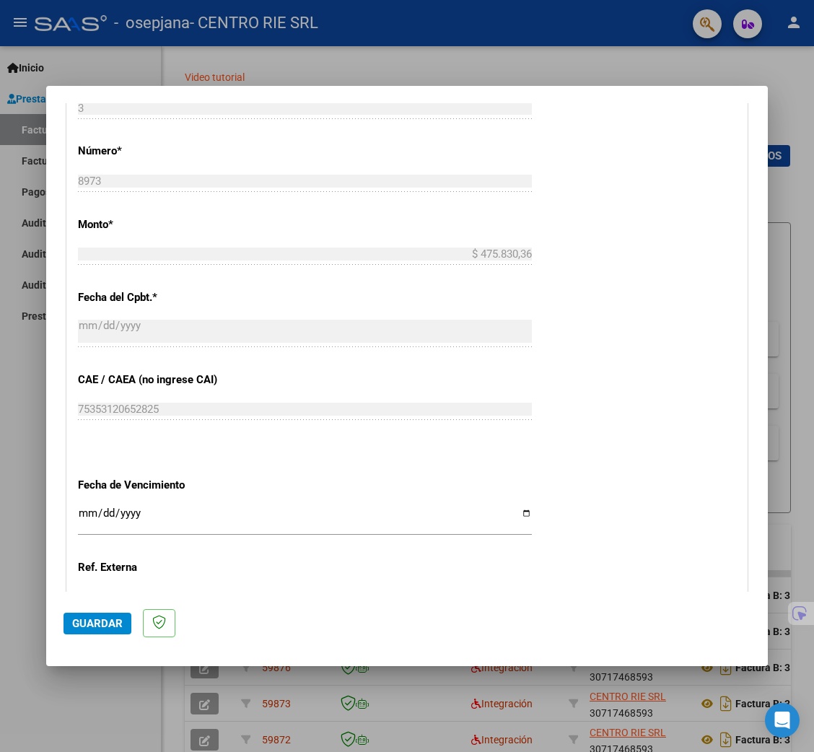
click at [110, 617] on span "Guardar" at bounding box center [97, 623] width 51 height 13
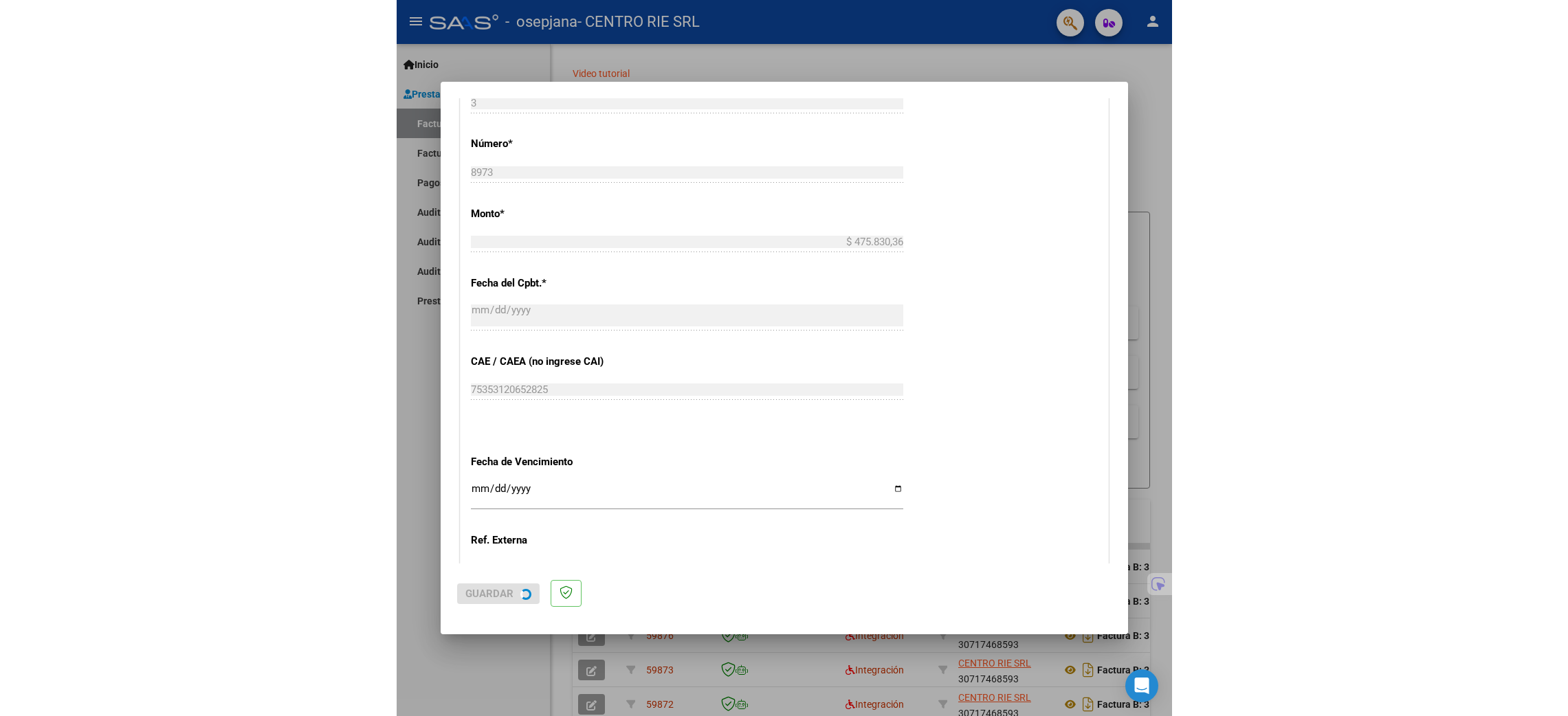
scroll to position [0, 0]
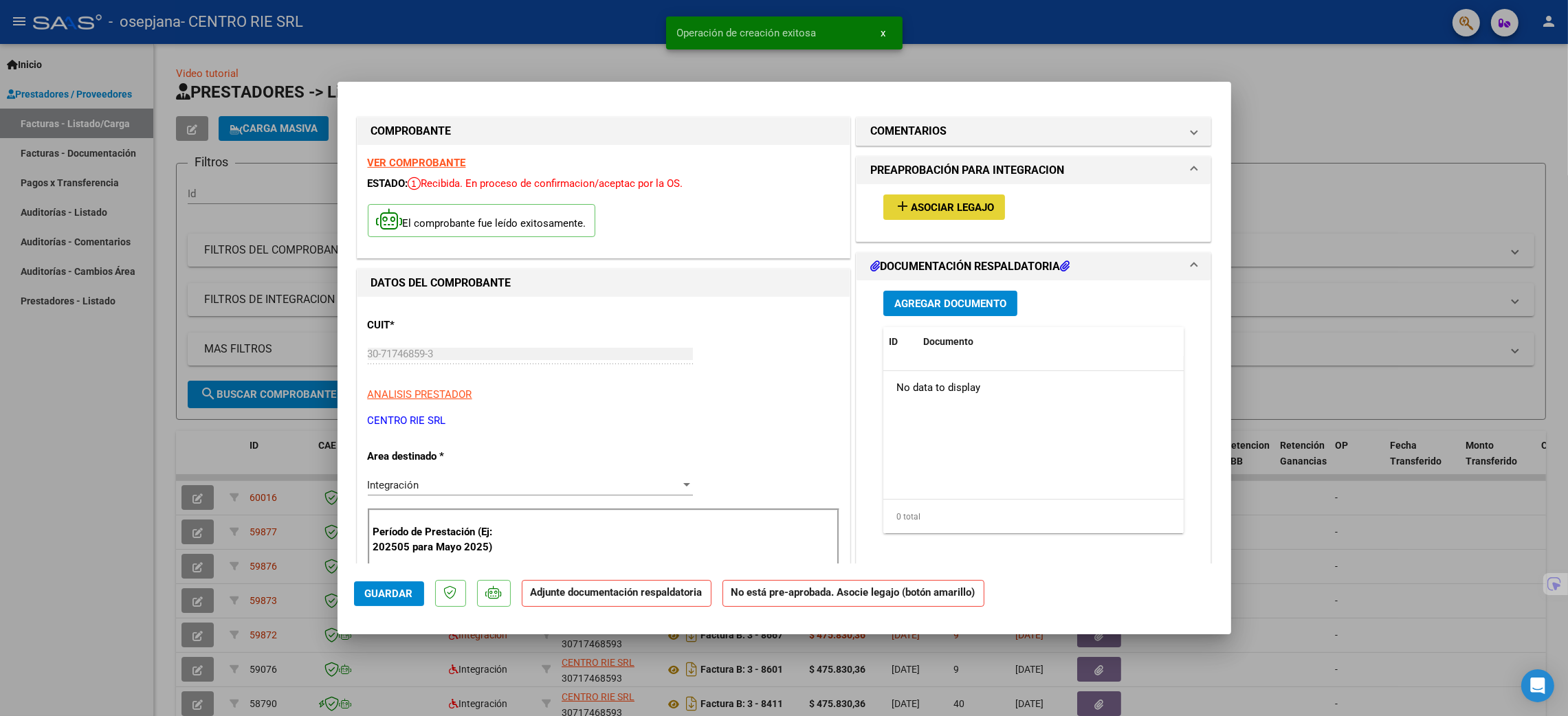
click at [791, 217] on button "add Asociar Legajo" at bounding box center [944, 207] width 122 height 26
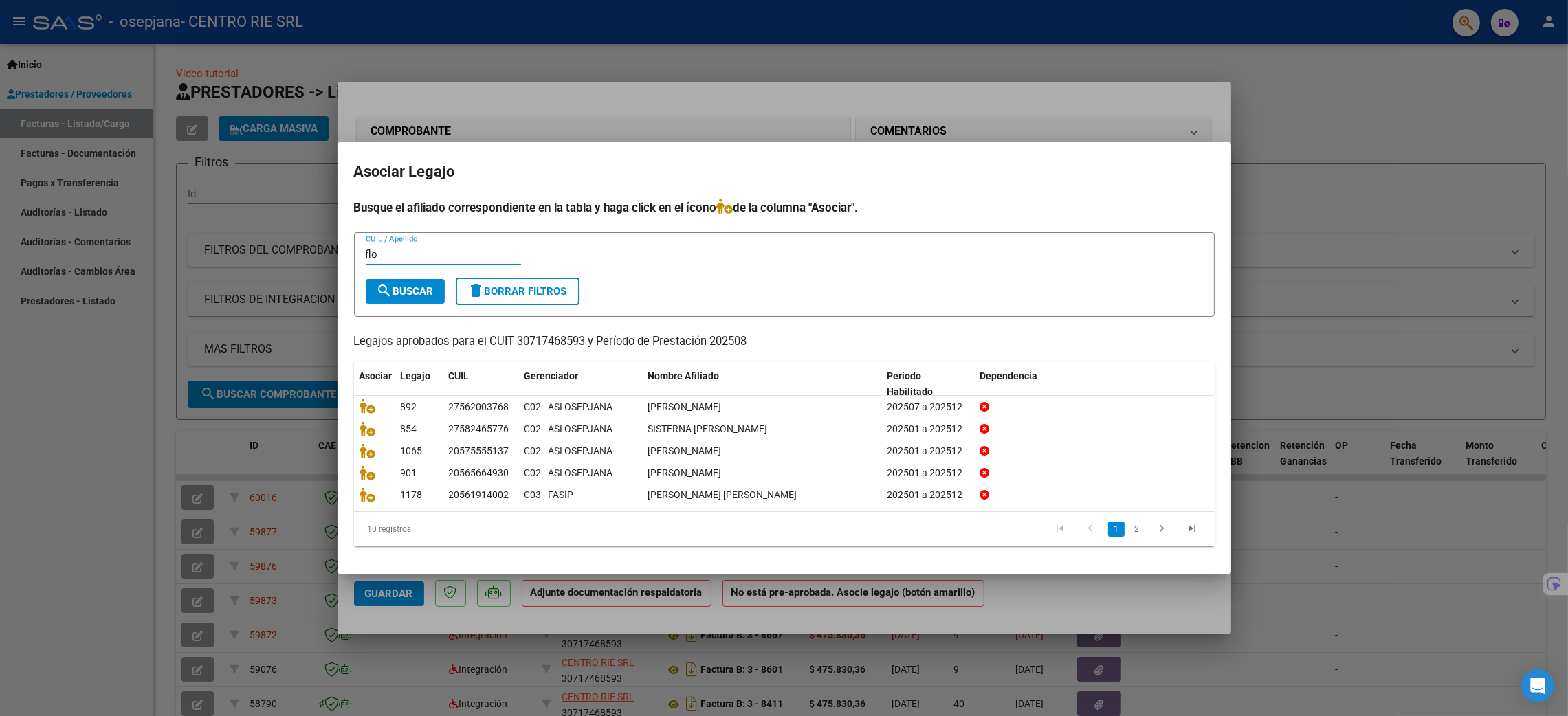
type input "flo"
click at [405, 282] on button "search Buscar" at bounding box center [405, 291] width 79 height 25
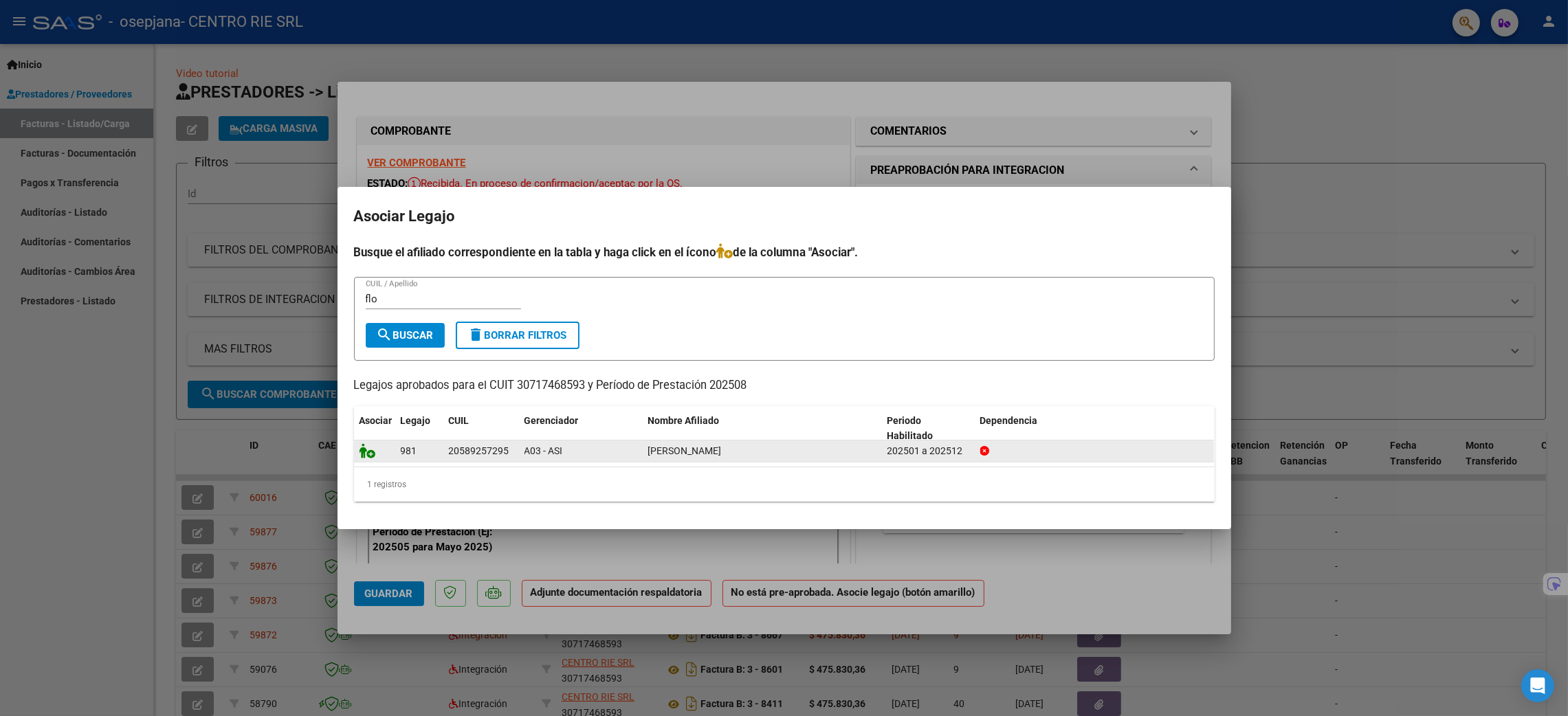
click at [365, 447] on icon at bounding box center [367, 450] width 16 height 15
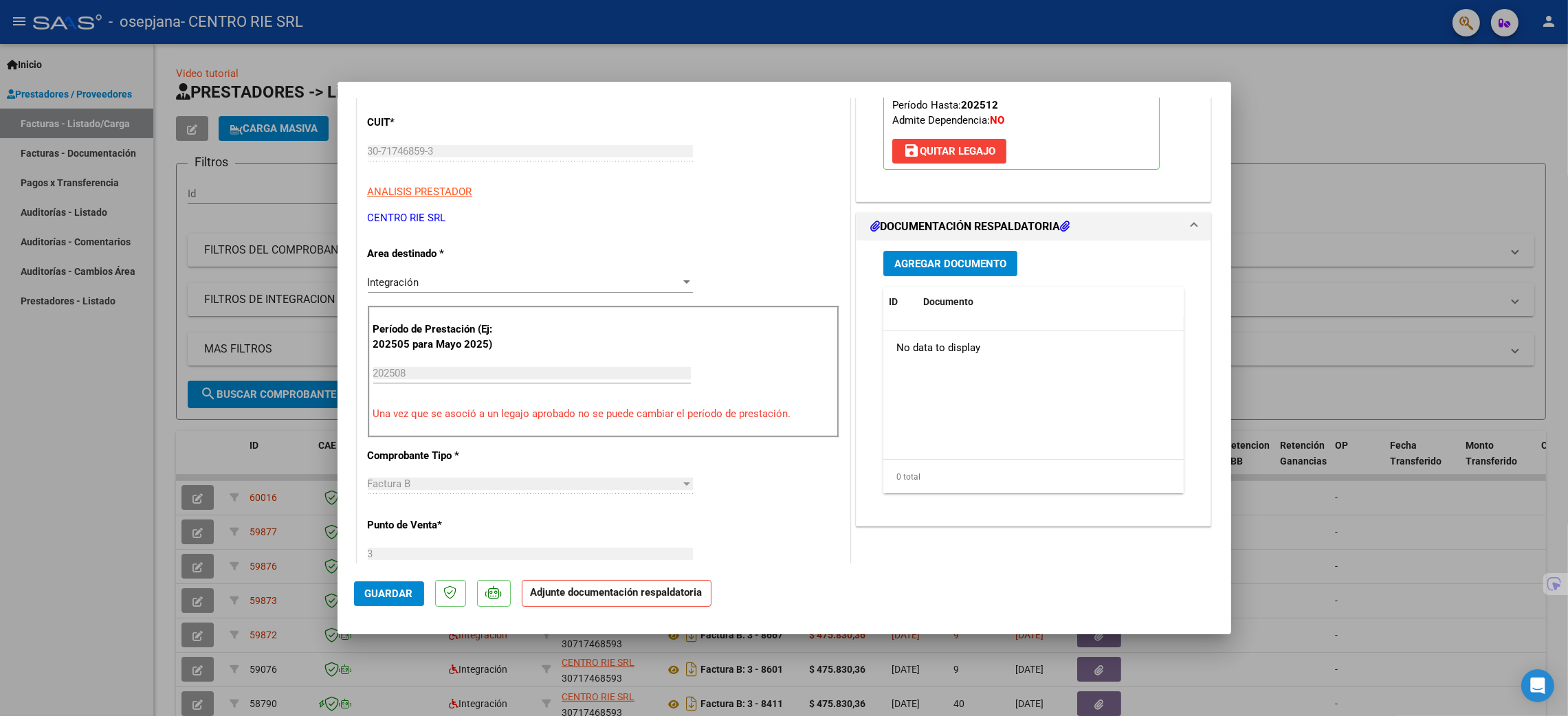
scroll to position [206, 0]
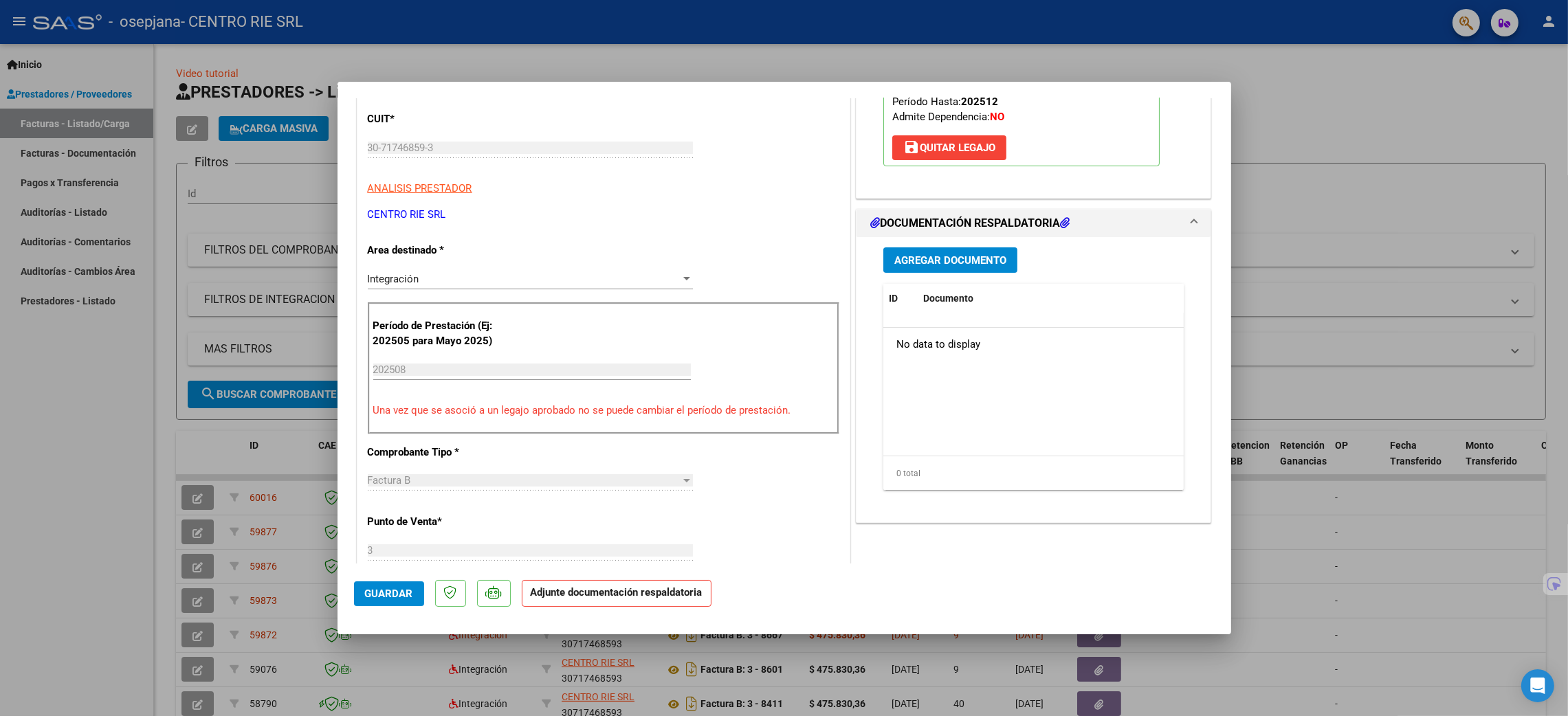
click at [791, 277] on div "Agregar Documento ID Documento Usuario Subido Acción No data to display 0 total…" at bounding box center [1034, 374] width 322 height 274
click at [791, 276] on div "Agregar Documento ID Documento Usuario Subido Acción No data to display 0 total…" at bounding box center [1034, 374] width 322 height 274
click at [791, 266] on span "Agregar Documento" at bounding box center [951, 260] width 112 height 12
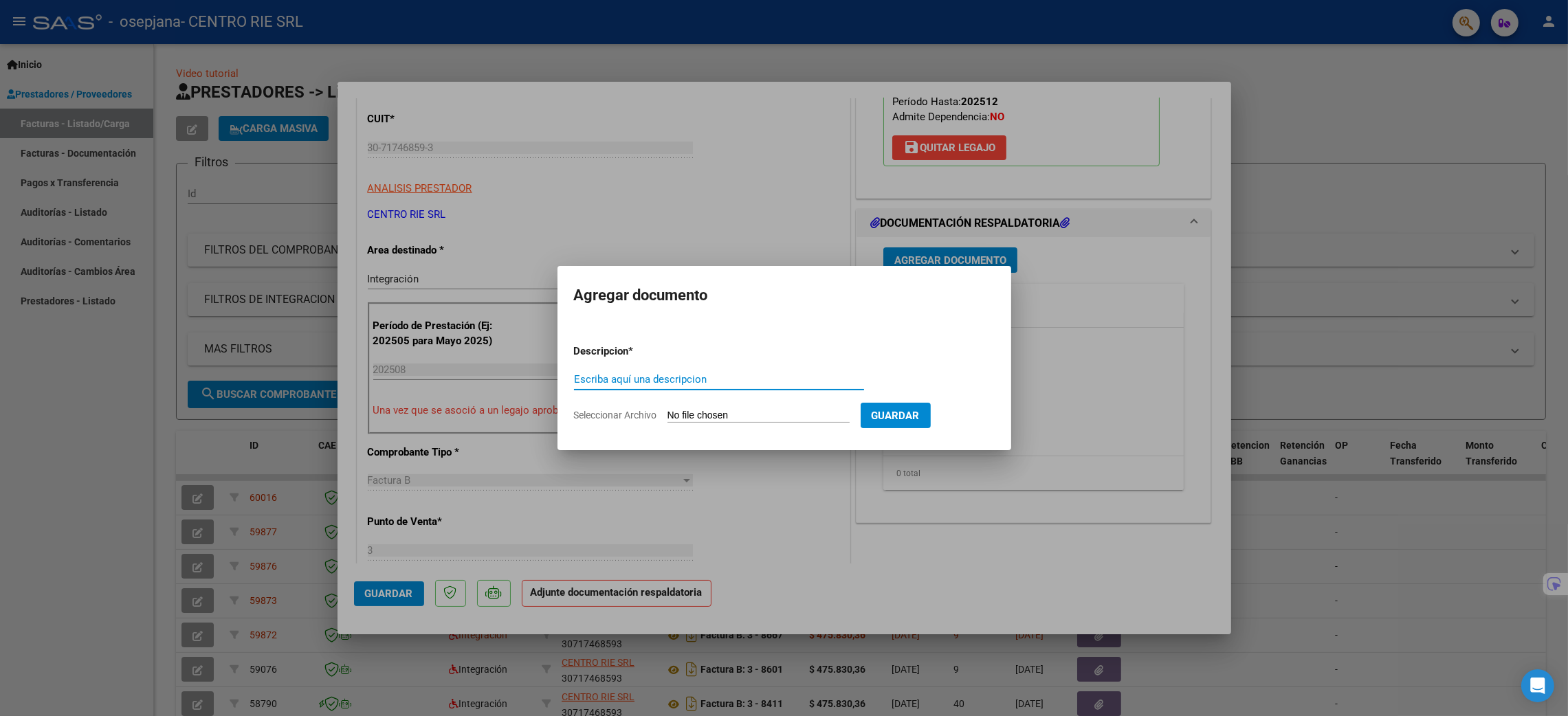
click at [703, 382] on input "Escriba aquí una descripcion" at bounding box center [718, 379] width 290 height 12
type input "Planilla de Asistencia"
click at [720, 411] on input "Seleccionar Archivo" at bounding box center [758, 416] width 182 height 13
type input "C:\fakepath\2148 - Florentin Piedrabuena Amadeo.pdf"
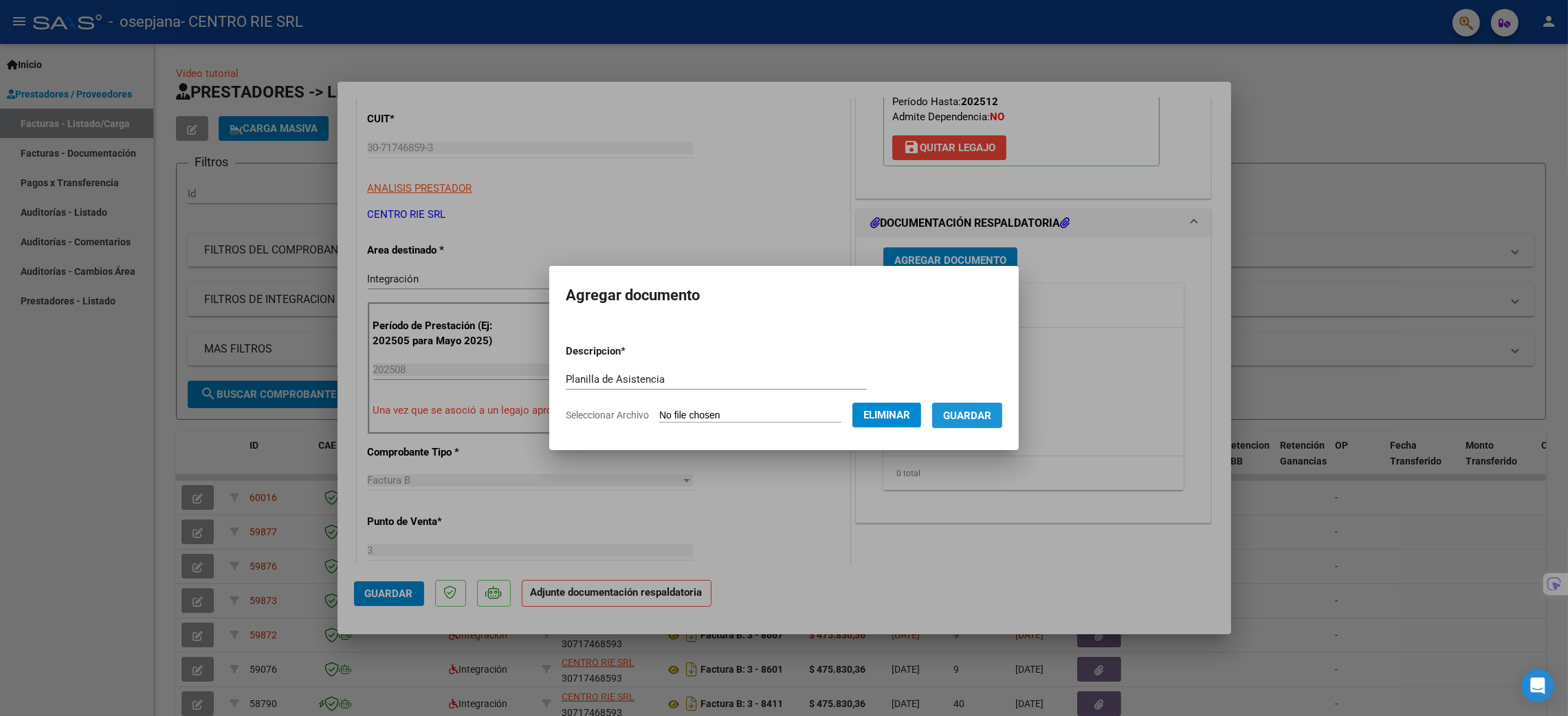
click at [791, 414] on span "Guardar" at bounding box center [967, 415] width 49 height 12
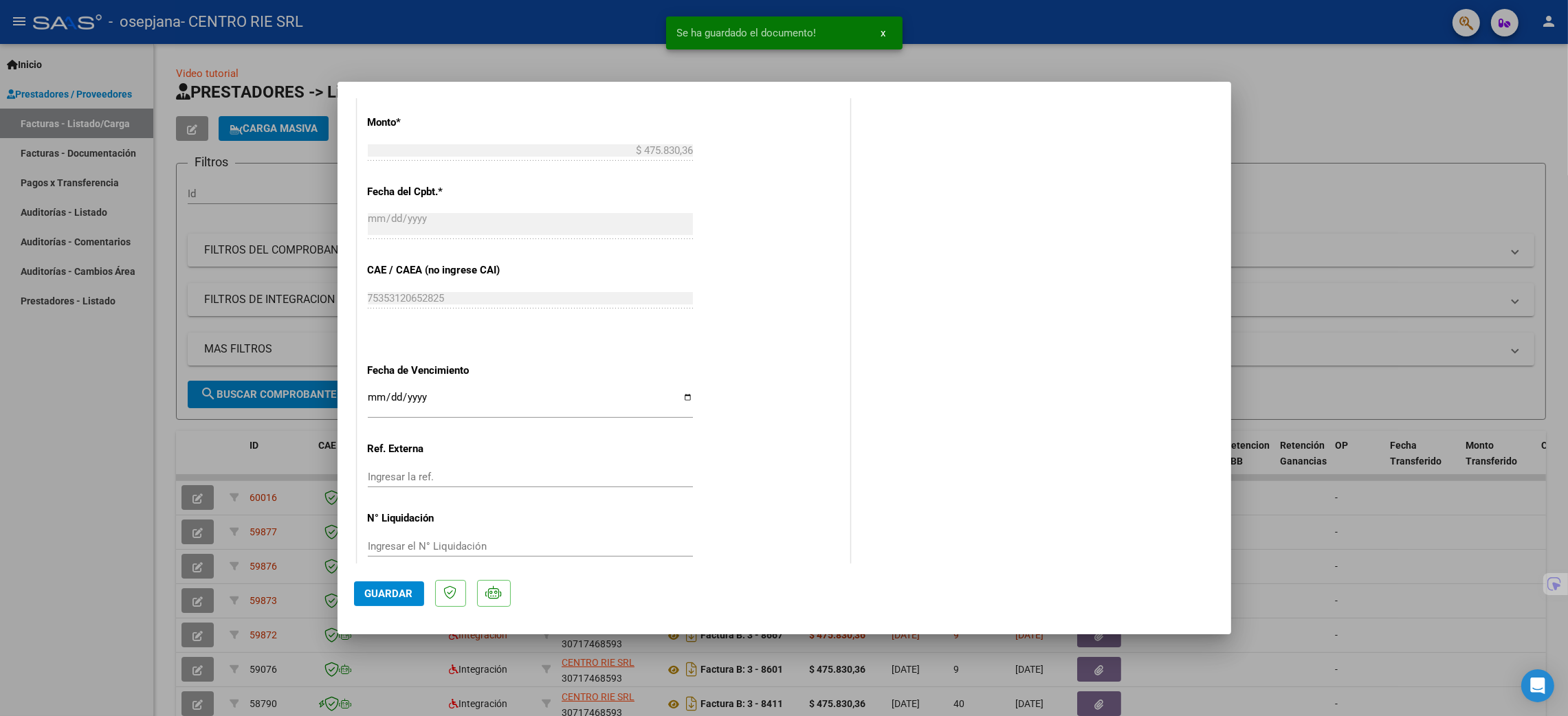
scroll to position [765, 0]
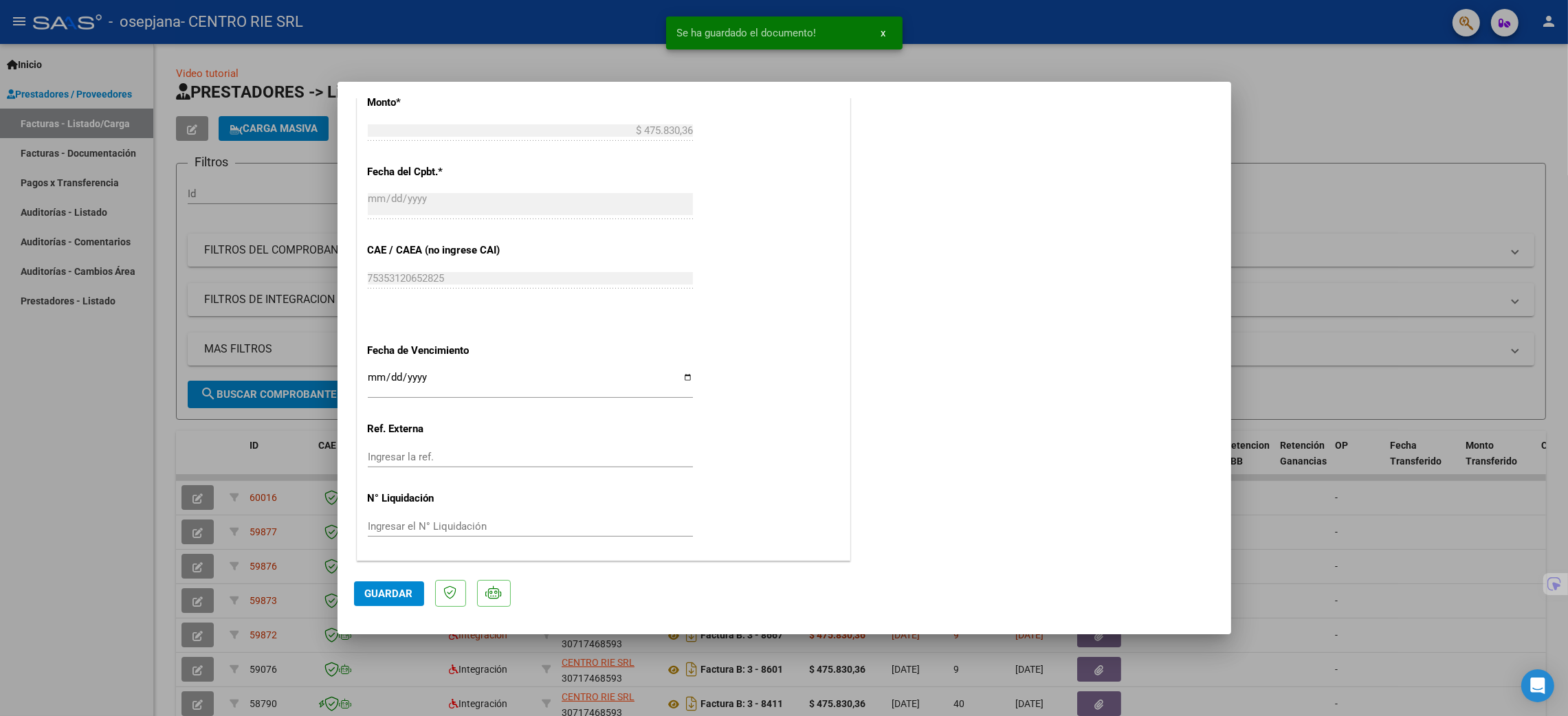
click at [394, 600] on button "Guardar" at bounding box center [390, 593] width 70 height 25
click at [791, 80] on div at bounding box center [784, 358] width 1568 height 716
type input "$ 0,00"
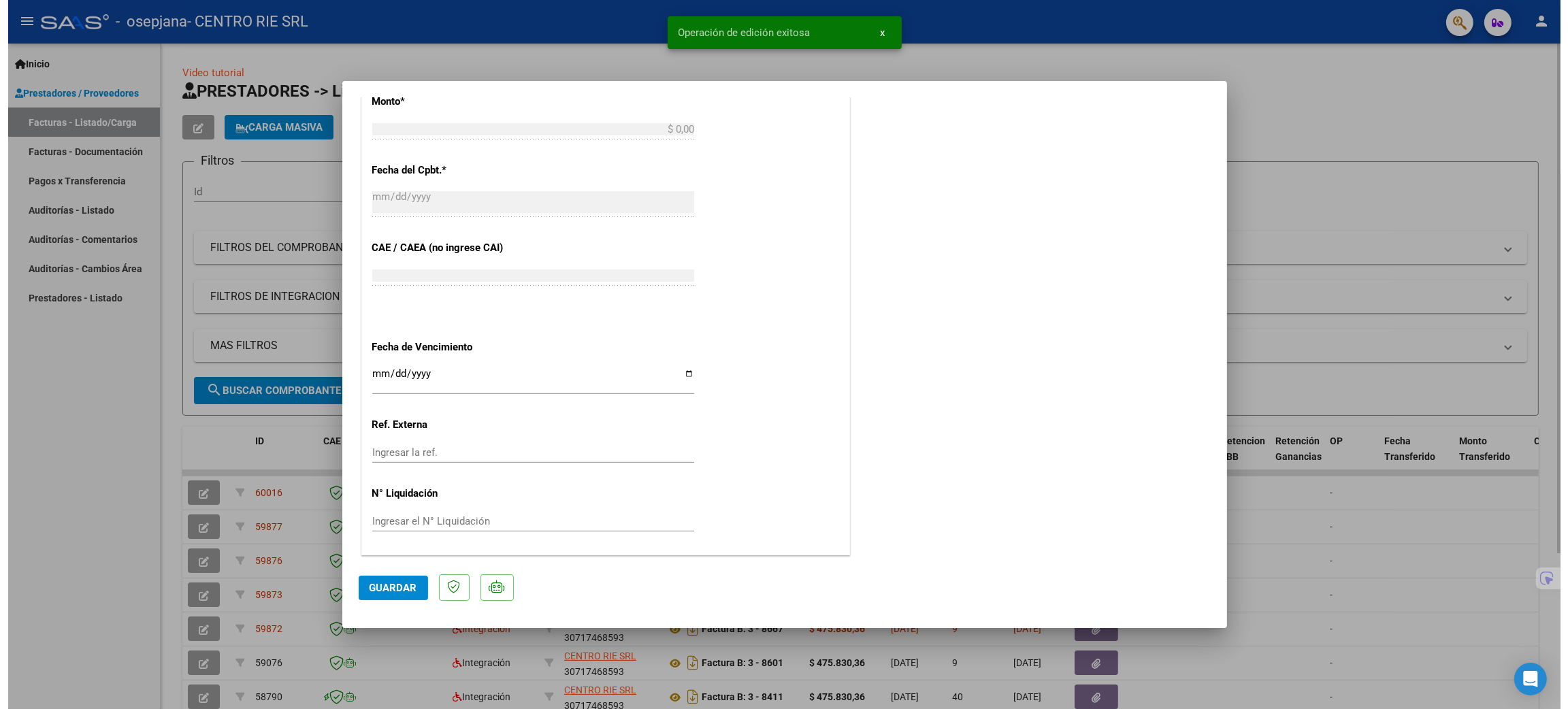
scroll to position [829, 0]
